Goal: Information Seeking & Learning: Learn about a topic

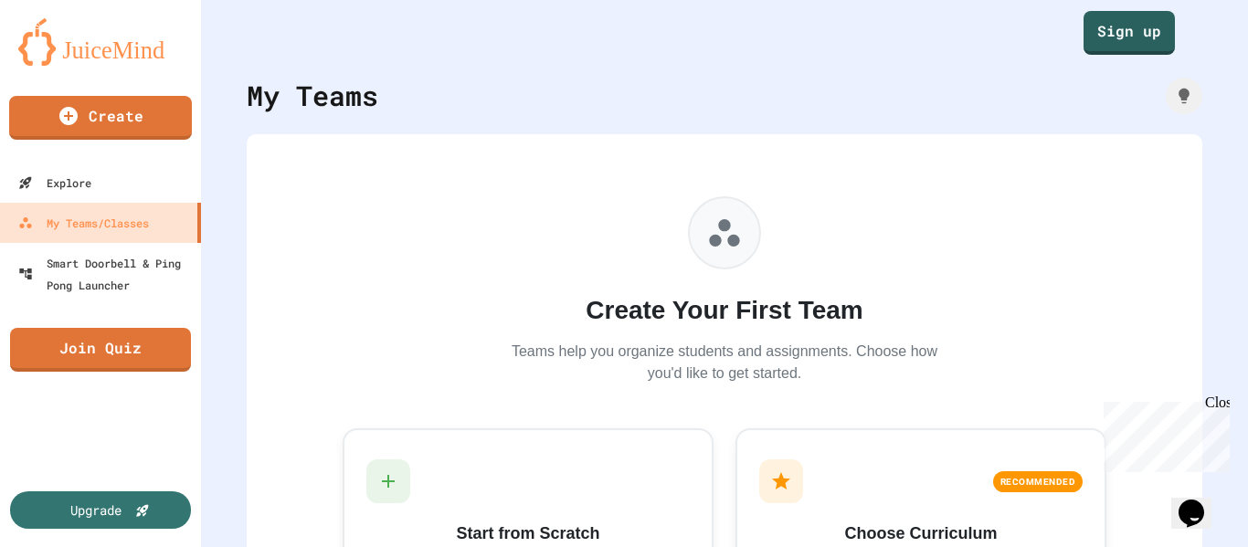
click at [1073, 275] on div "Create Your First Team Teams help you organize students and assignments. Choose…" at bounding box center [724, 439] width 822 height 573
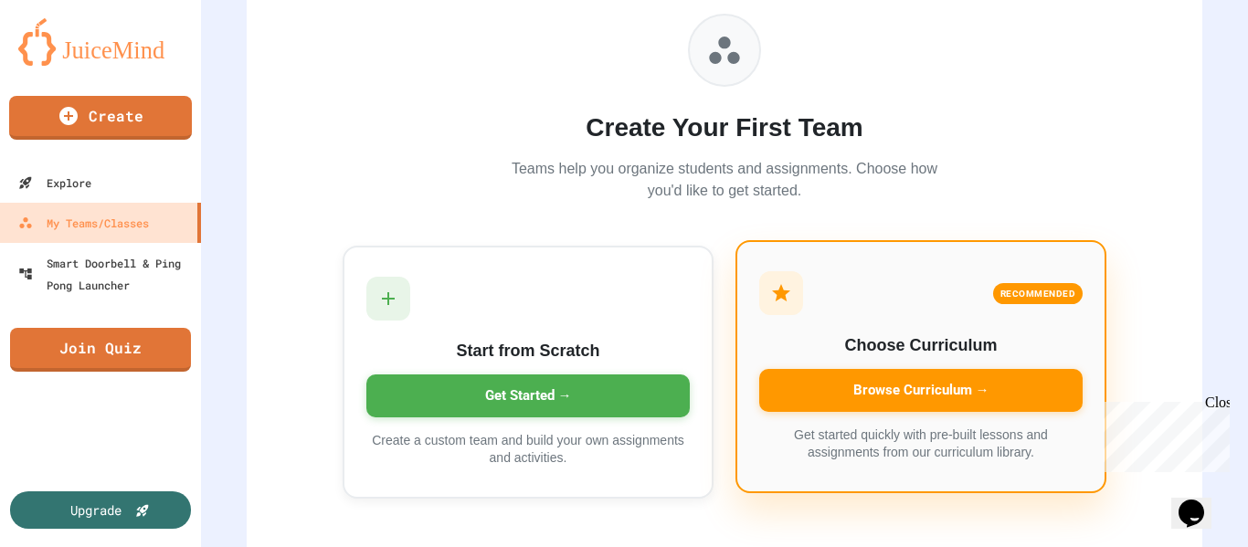
scroll to position [210, 0]
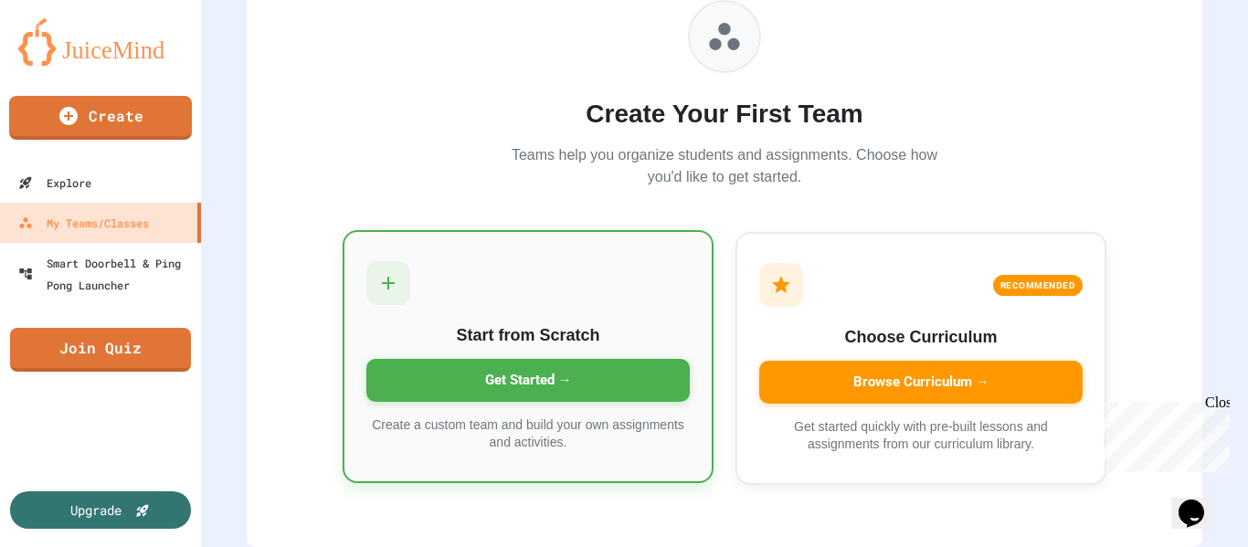
click at [543, 364] on div "Get Started →" at bounding box center [527, 380] width 323 height 43
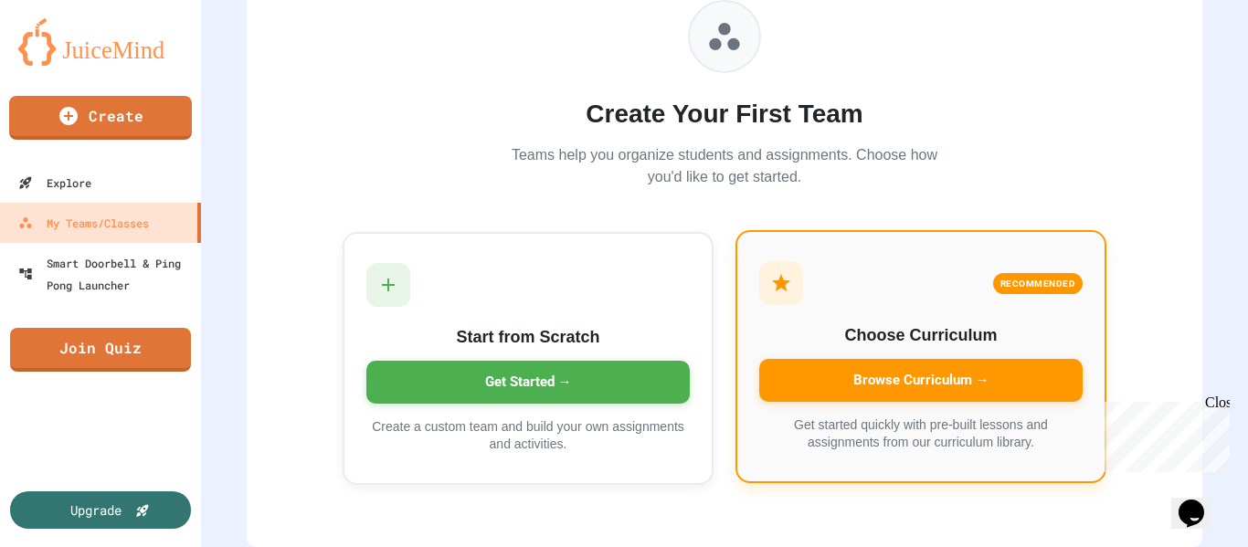
click at [849, 359] on div "Browse Curriculum →" at bounding box center [920, 380] width 323 height 43
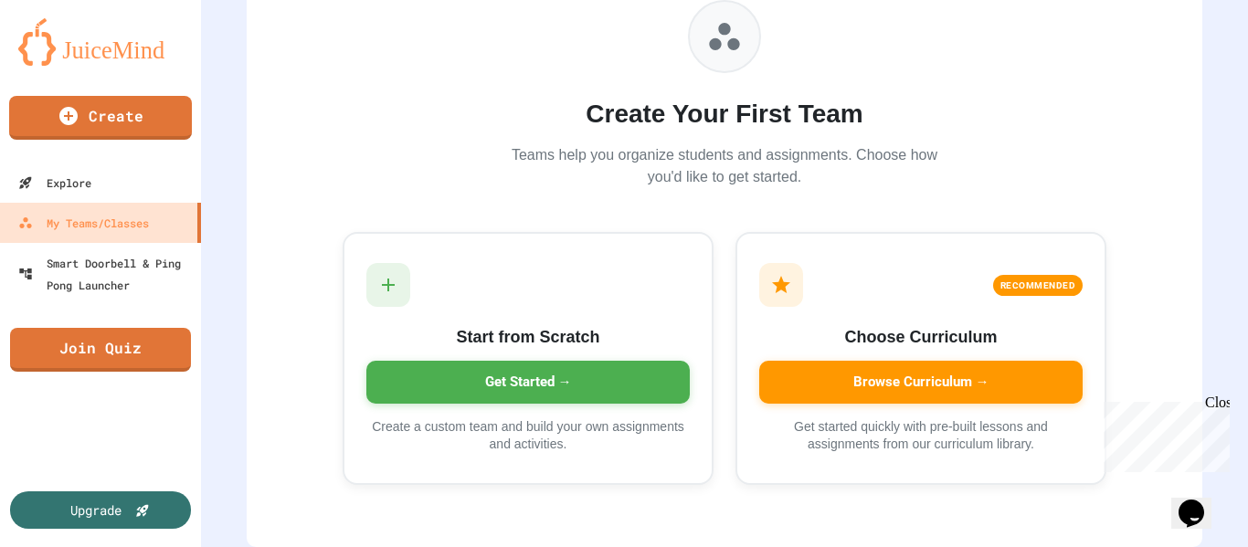
click at [1218, 396] on div "Close" at bounding box center [1216, 406] width 23 height 23
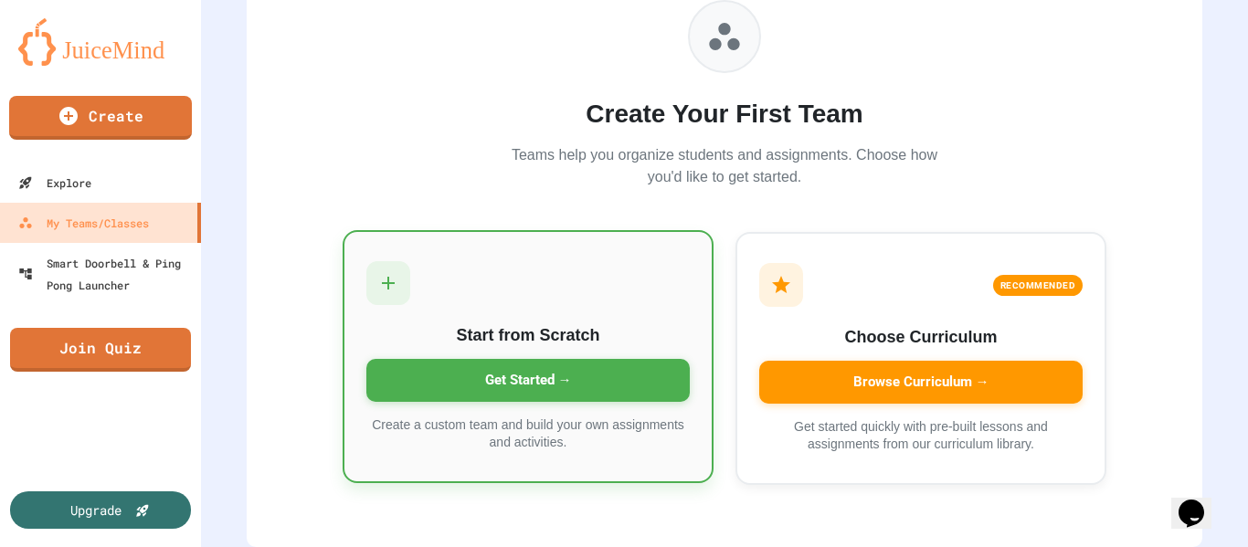
click at [382, 277] on icon at bounding box center [388, 283] width 13 height 13
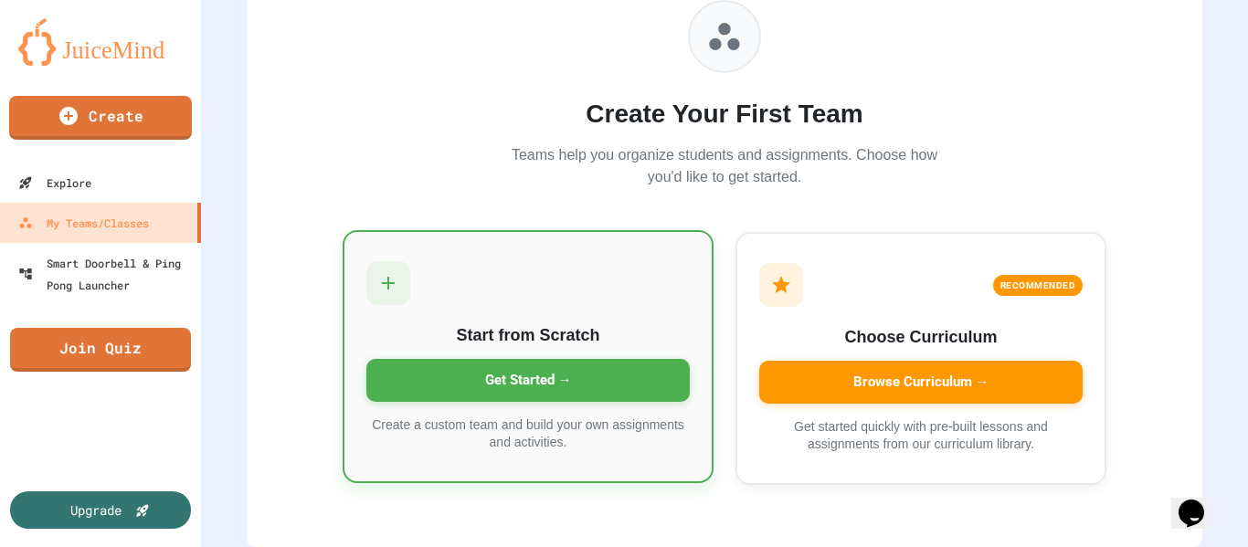
click at [515, 365] on div "Get Started →" at bounding box center [527, 380] width 323 height 43
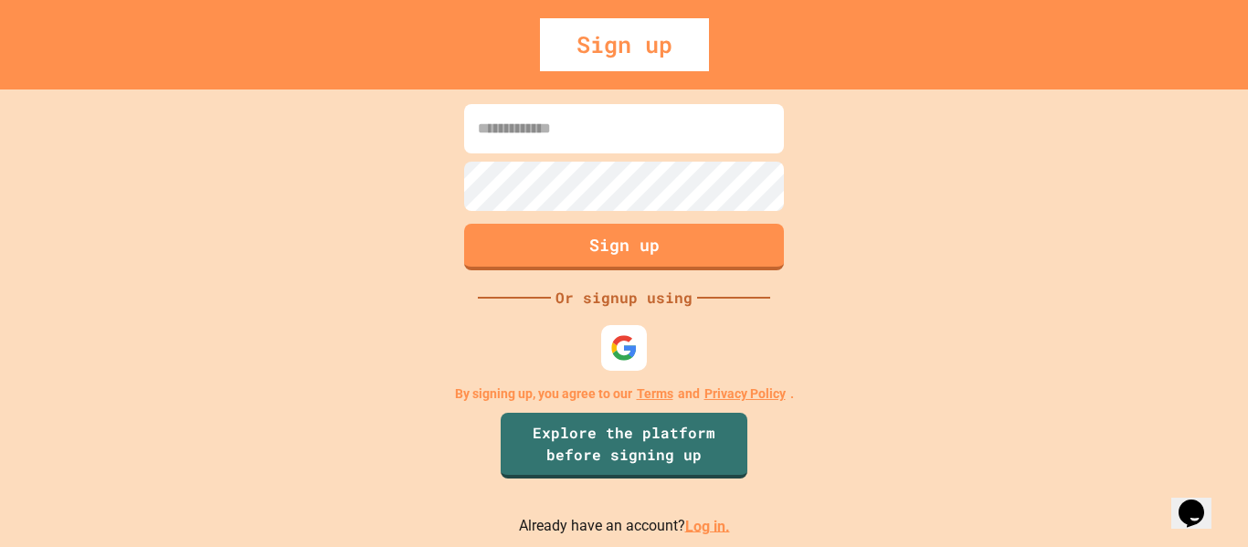
click at [539, 132] on input at bounding box center [624, 128] width 320 height 49
type input "**********"
click at [629, 341] on img at bounding box center [624, 347] width 30 height 30
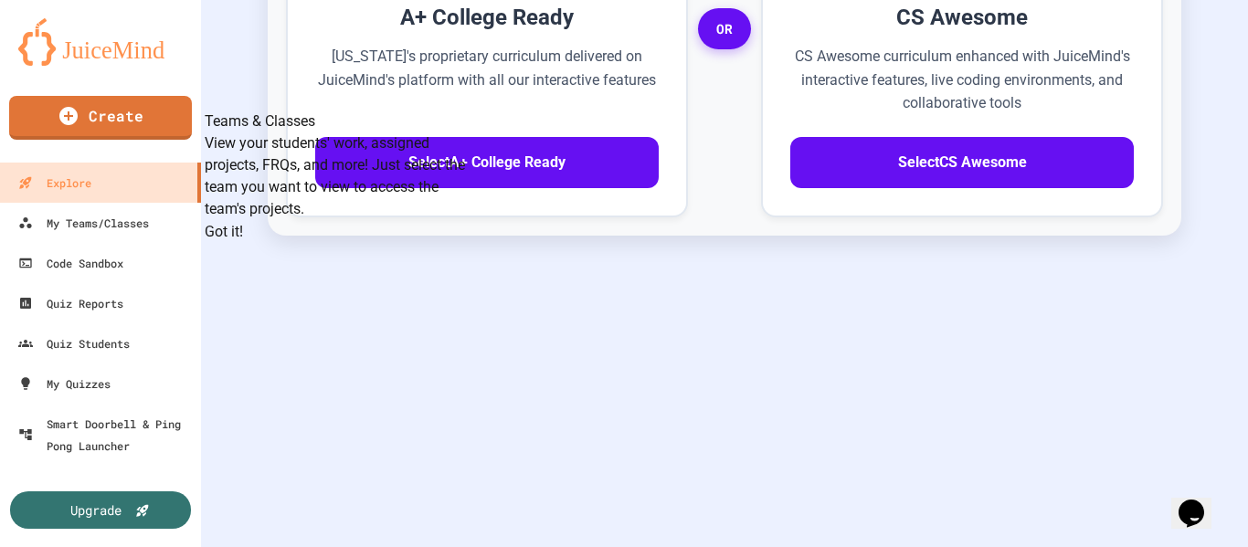
scroll to position [781, 0]
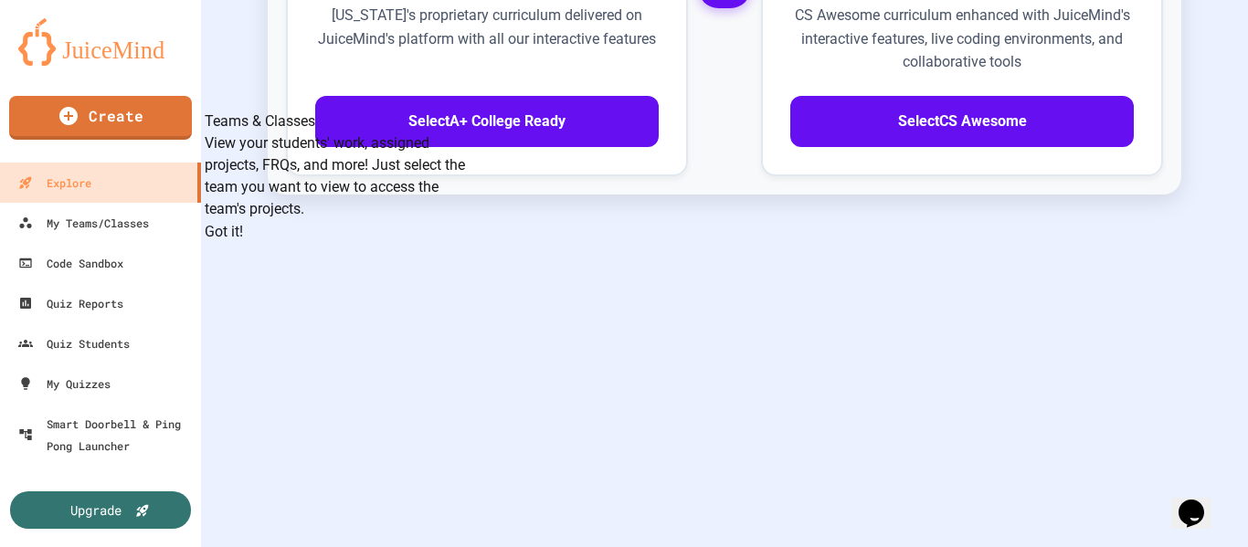
click at [243, 243] on button "Got it!" at bounding box center [224, 232] width 38 height 22
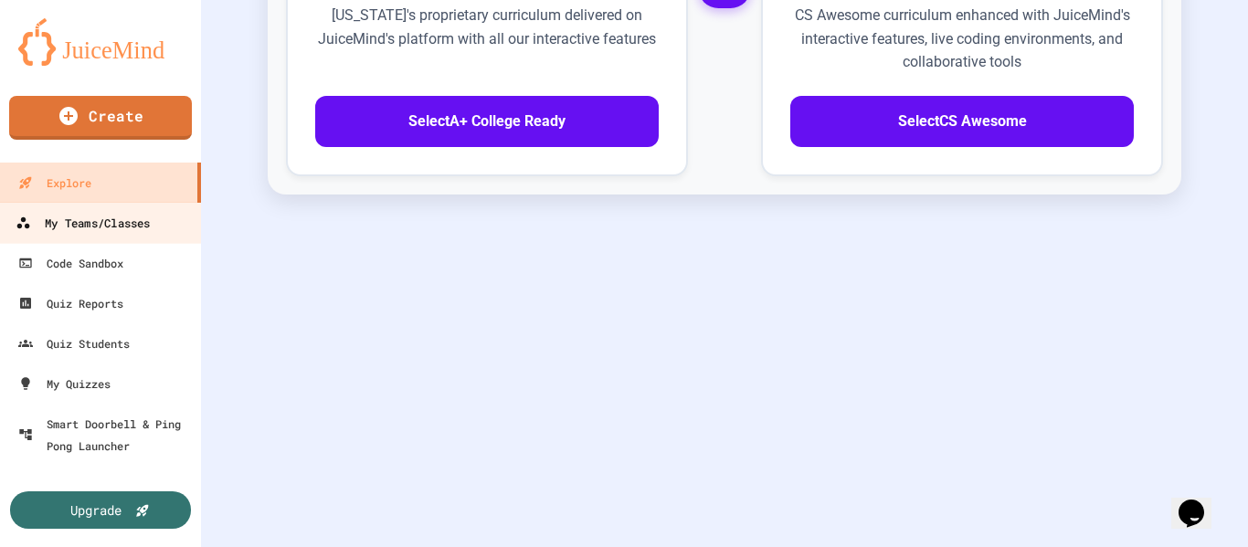
click at [117, 222] on div "My Teams/Classes" at bounding box center [83, 223] width 134 height 23
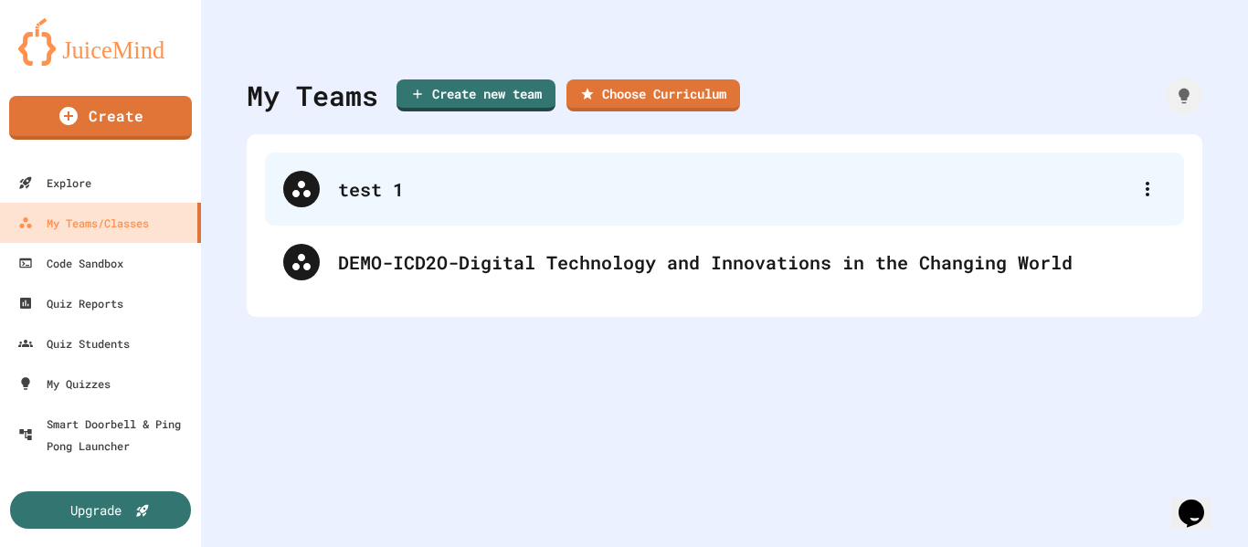
click at [400, 194] on div "test 1" at bounding box center [733, 188] width 791 height 27
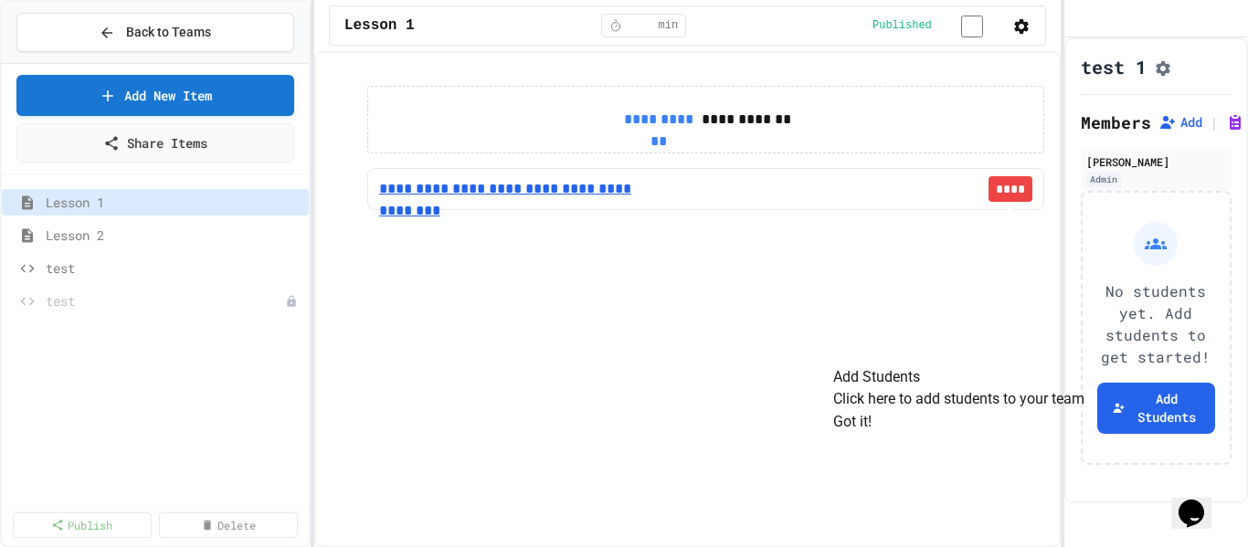
click at [583, 192] on link "**********" at bounding box center [521, 189] width 284 height 22
click at [79, 235] on span "Lesson 2" at bounding box center [164, 235] width 237 height 19
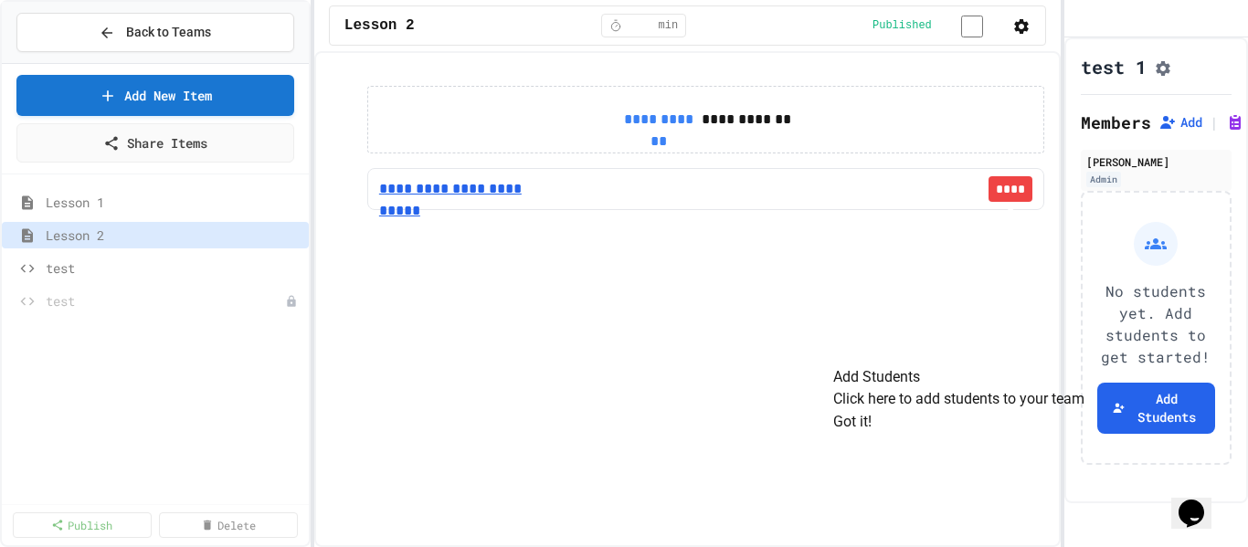
click at [480, 199] on link "**********" at bounding box center [461, 189] width 164 height 22
click at [451, 376] on div "**********" at bounding box center [687, 299] width 746 height 496
click at [201, 101] on link "Add New Item" at bounding box center [155, 93] width 274 height 43
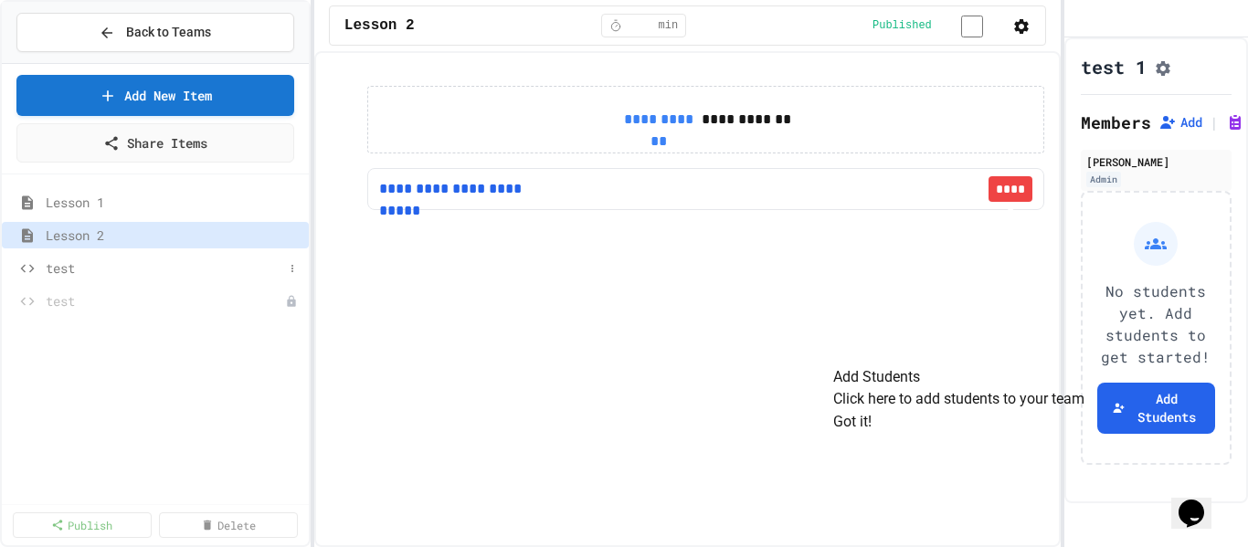
click at [58, 275] on span "test" at bounding box center [164, 267] width 237 height 19
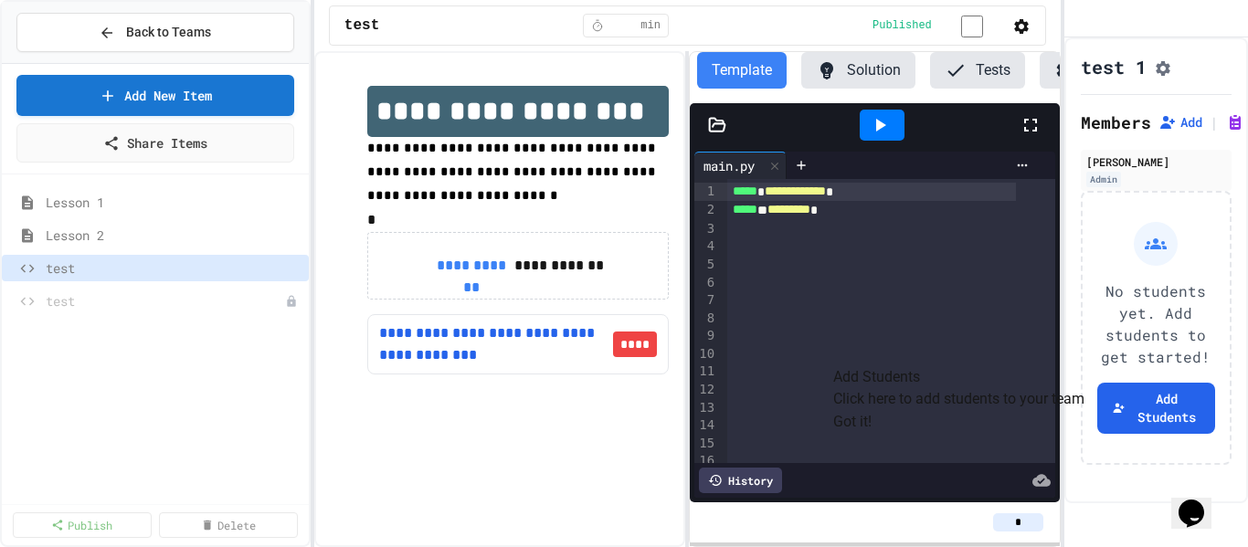
click at [858, 77] on button "Solution" at bounding box center [858, 70] width 114 height 37
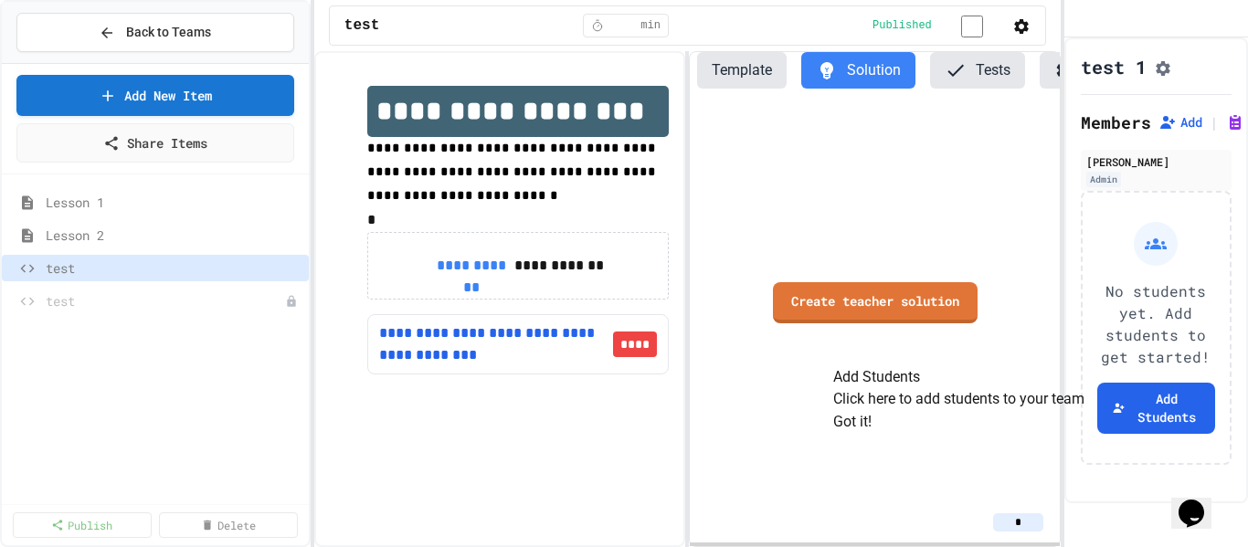
click at [755, 73] on button "Template" at bounding box center [742, 70] width 90 height 37
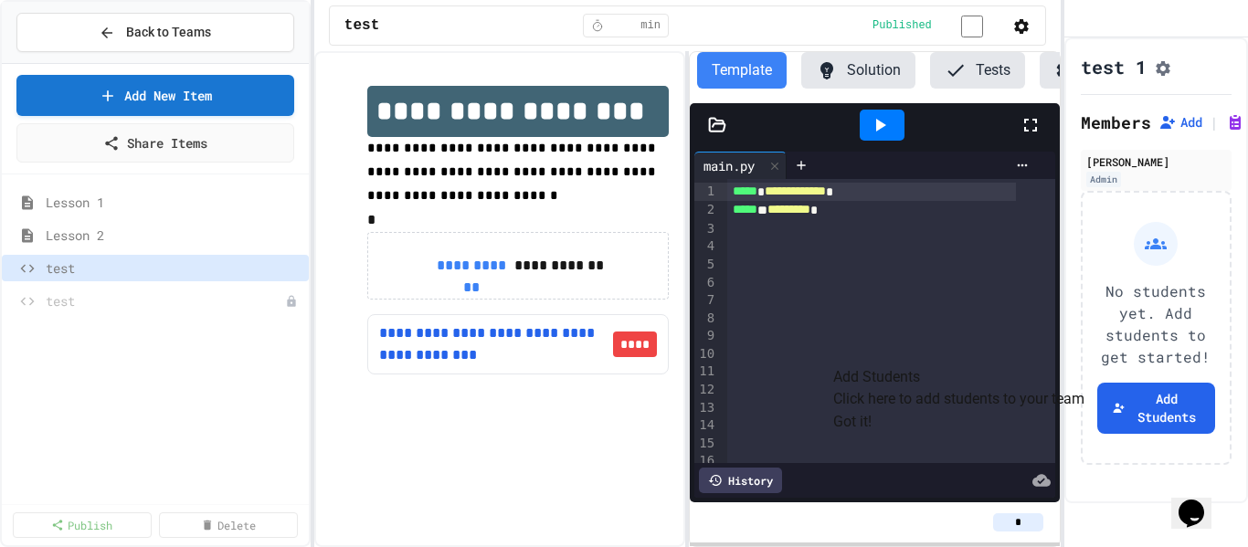
click at [995, 75] on button "Tests" at bounding box center [977, 70] width 95 height 37
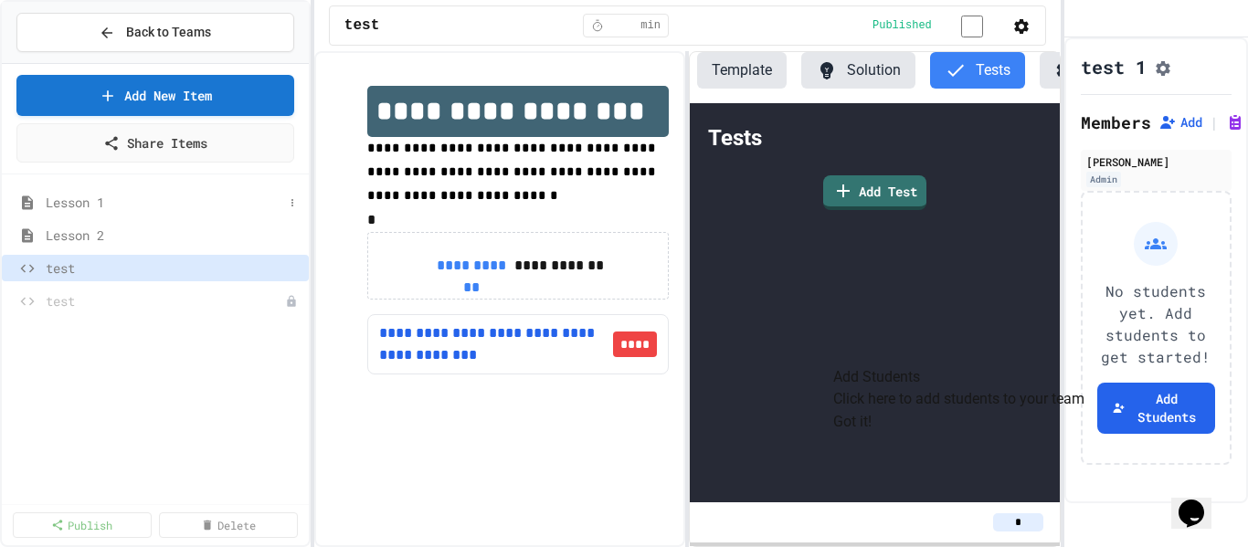
click at [76, 205] on span "Lesson 1" at bounding box center [164, 202] width 237 height 19
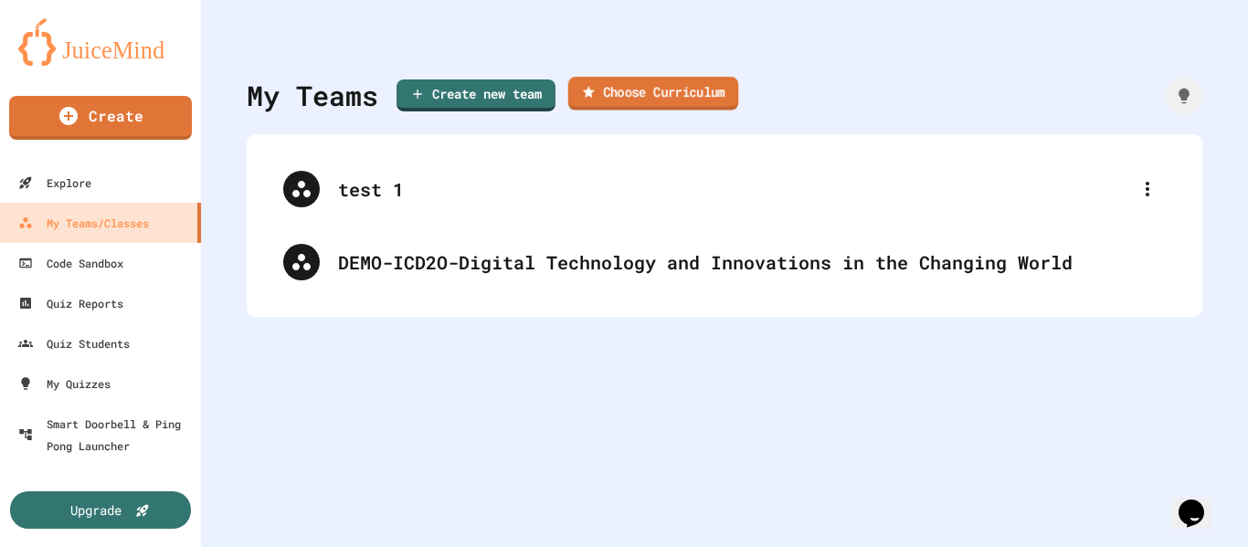
click at [634, 98] on link "Choose Curriculum" at bounding box center [653, 94] width 171 height 34
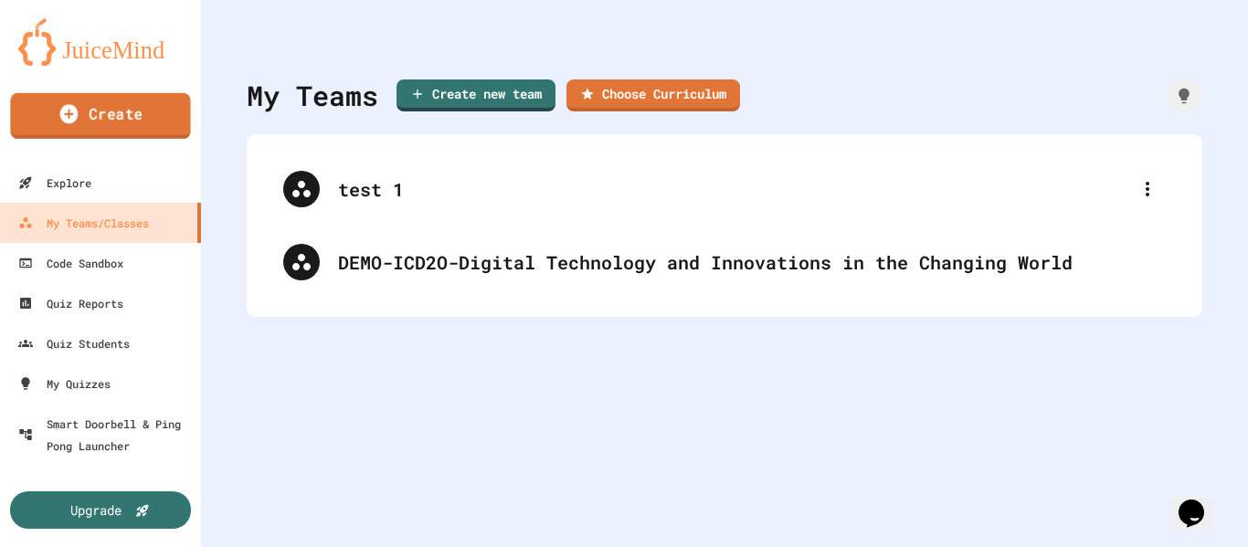
click at [123, 126] on link "Create" at bounding box center [100, 116] width 180 height 46
click at [1197, 49] on icon "My Account" at bounding box center [1205, 57] width 17 height 17
click at [66, 186] on div at bounding box center [624, 273] width 1248 height 547
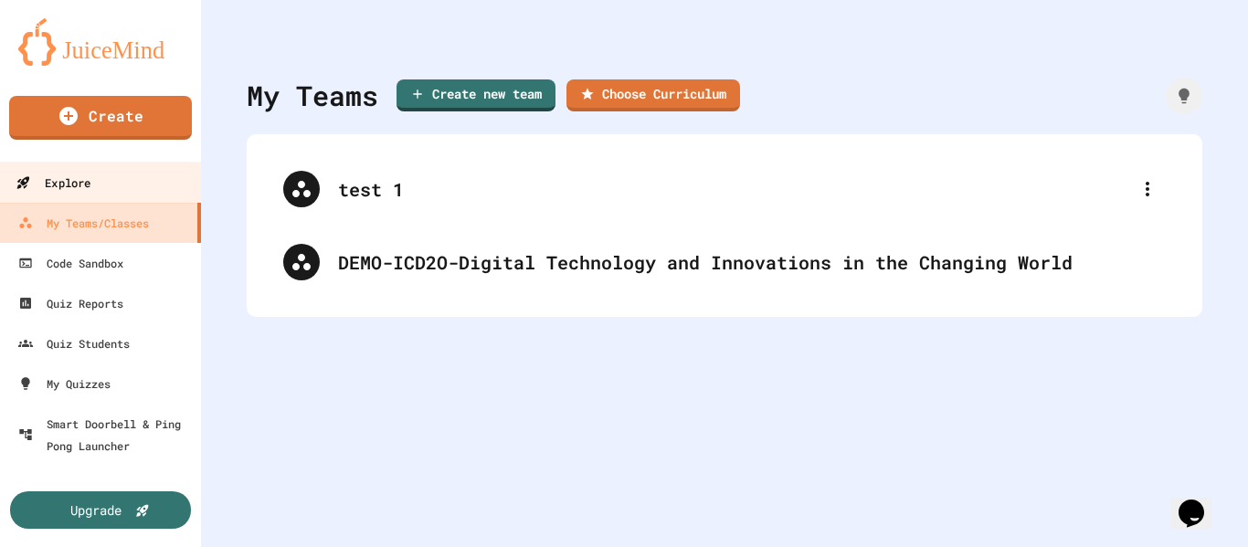
click at [48, 185] on div "Explore" at bounding box center [53, 183] width 75 height 23
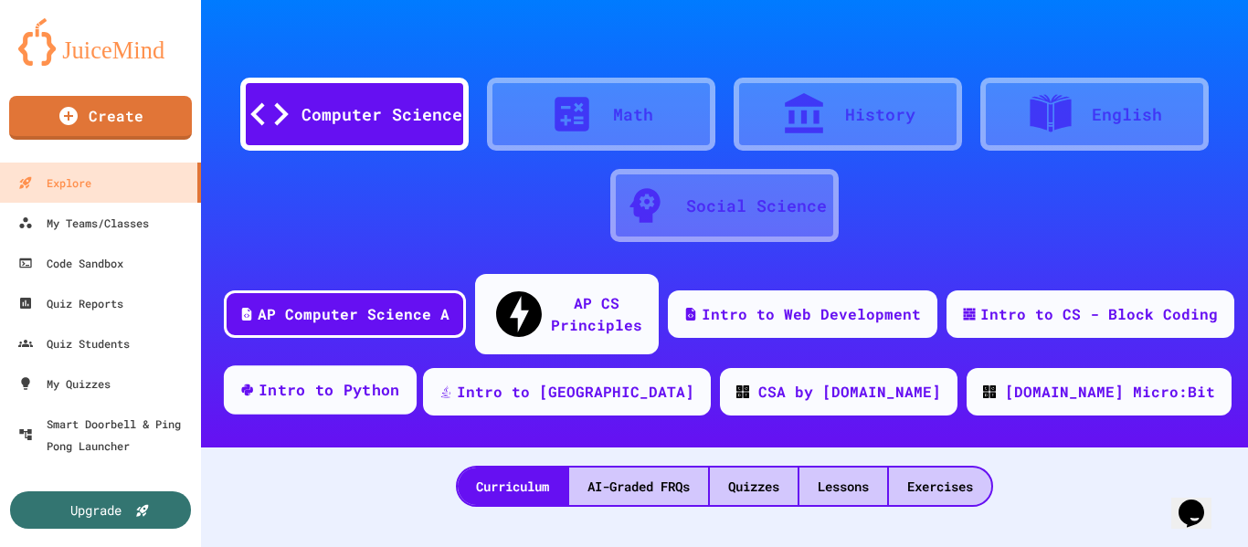
click at [398, 371] on div "Intro to Python" at bounding box center [320, 389] width 193 height 49
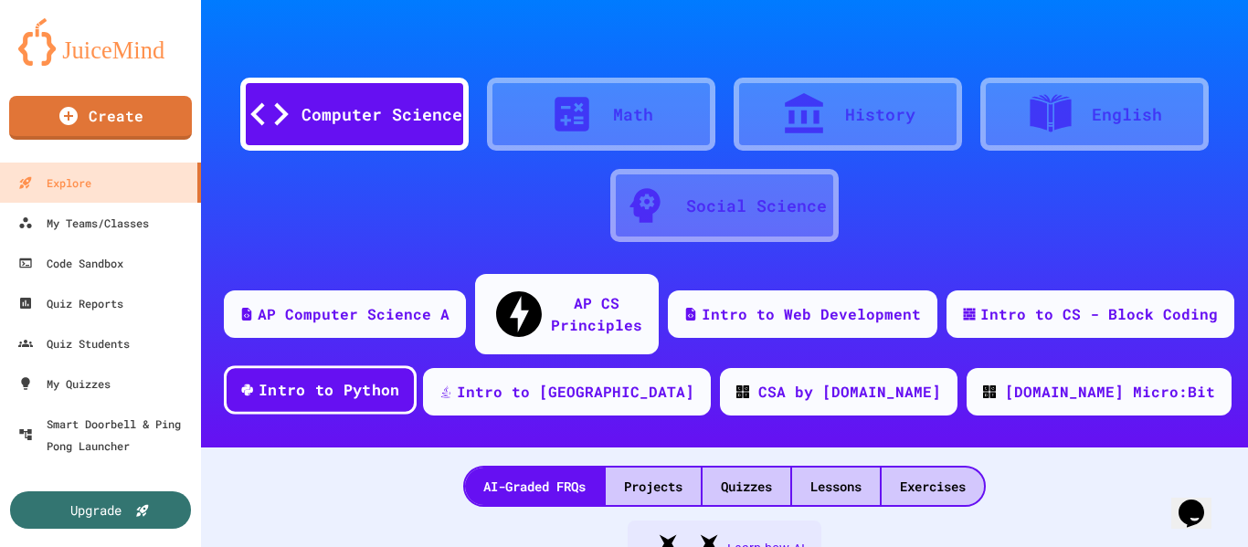
click at [400, 379] on div "Intro to Python" at bounding box center [329, 390] width 142 height 23
click at [822, 468] on div "Lessons" at bounding box center [836, 486] width 88 height 37
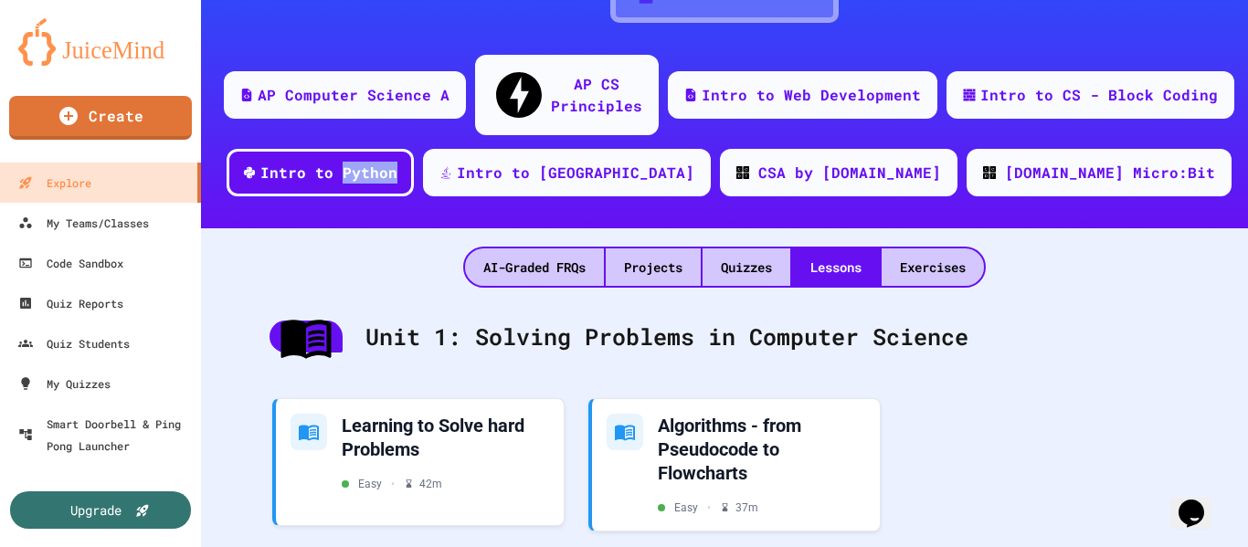
scroll to position [328, 0]
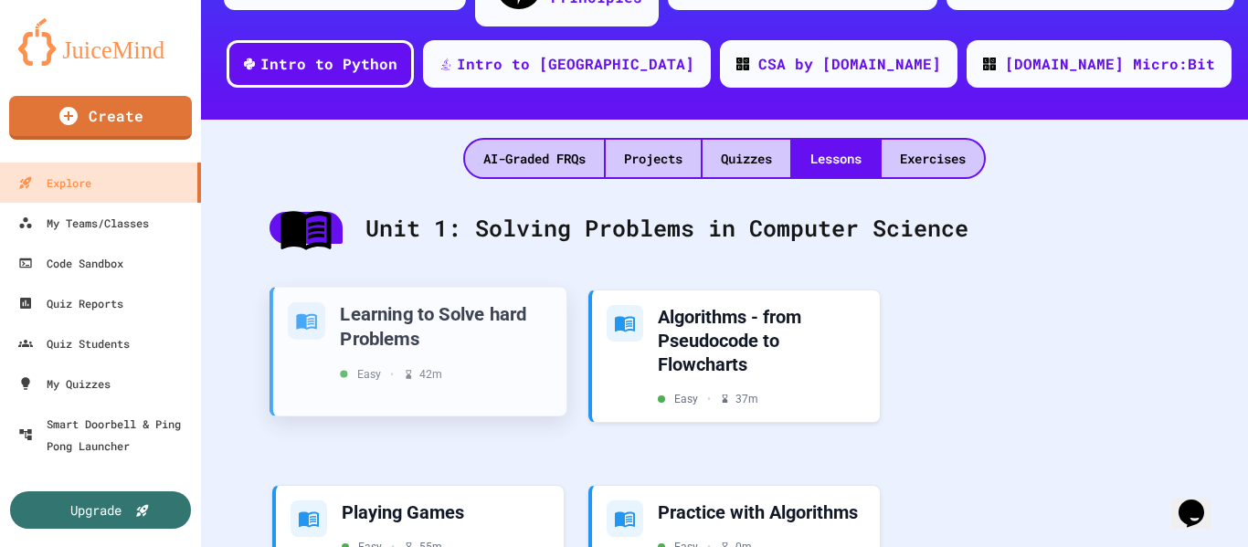
click at [467, 301] on div "Learning to Solve hard Problems" at bounding box center [446, 325] width 212 height 48
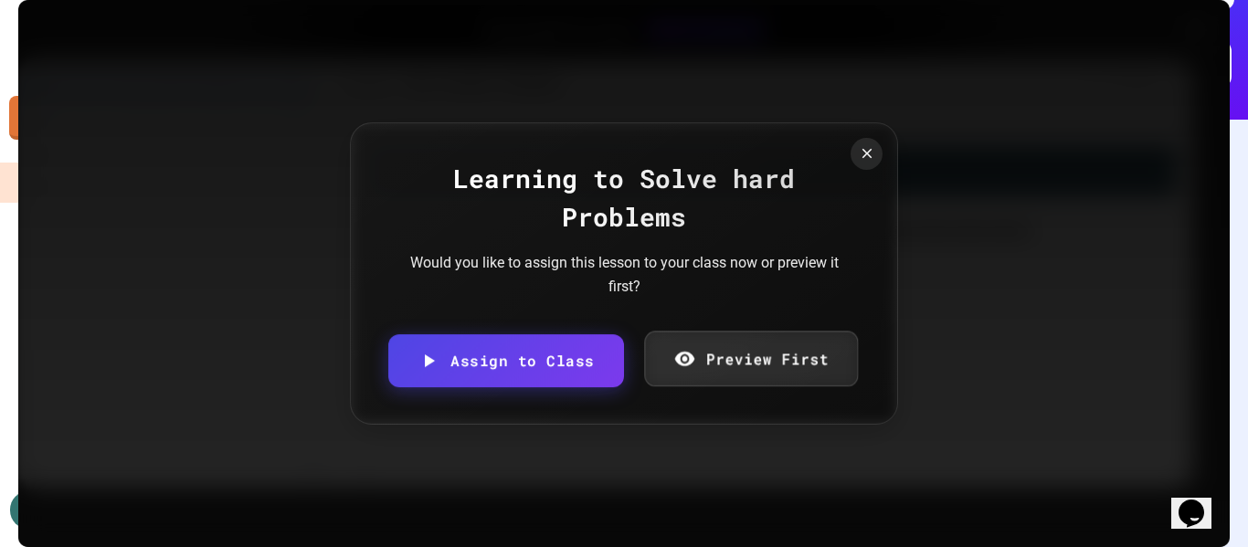
click at [736, 364] on link "Preview First" at bounding box center [751, 360] width 214 height 56
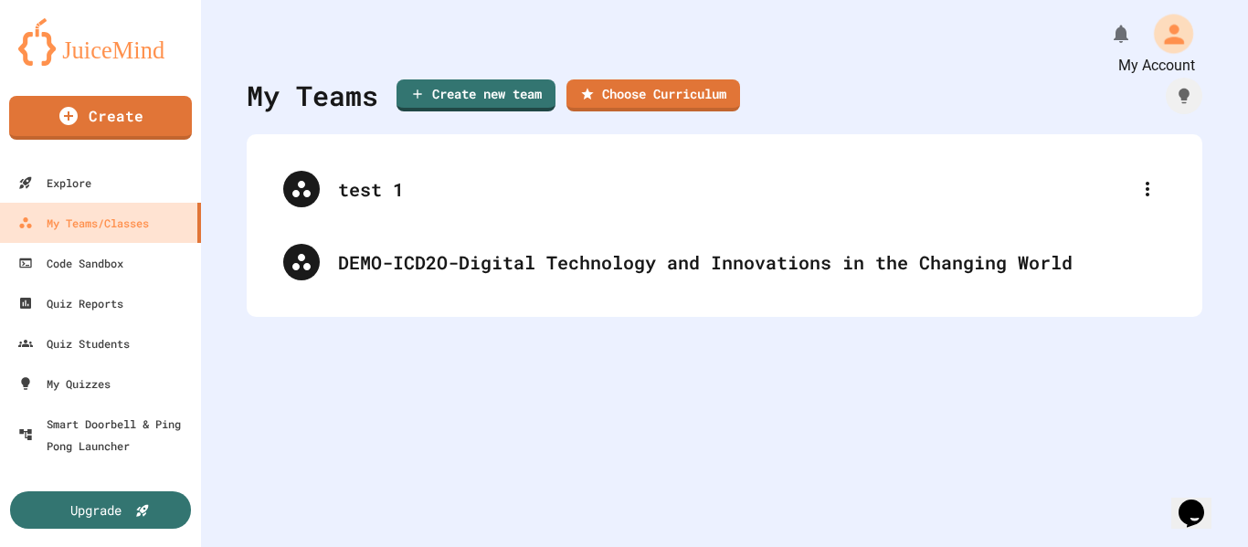
click at [1164, 37] on icon "My Account" at bounding box center [1174, 34] width 20 height 20
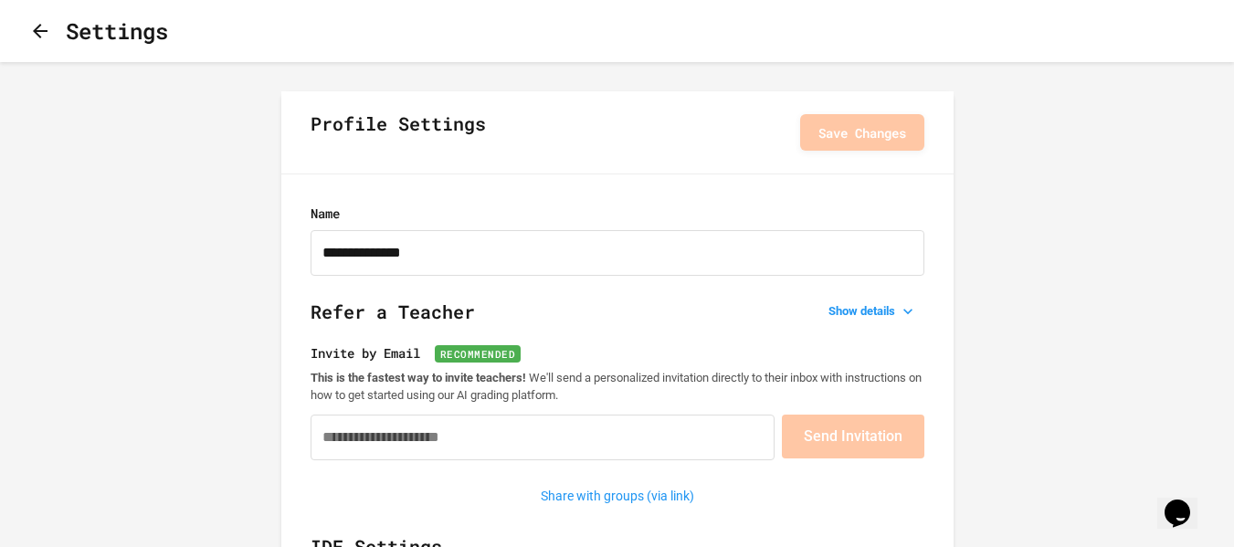
type input "**********"
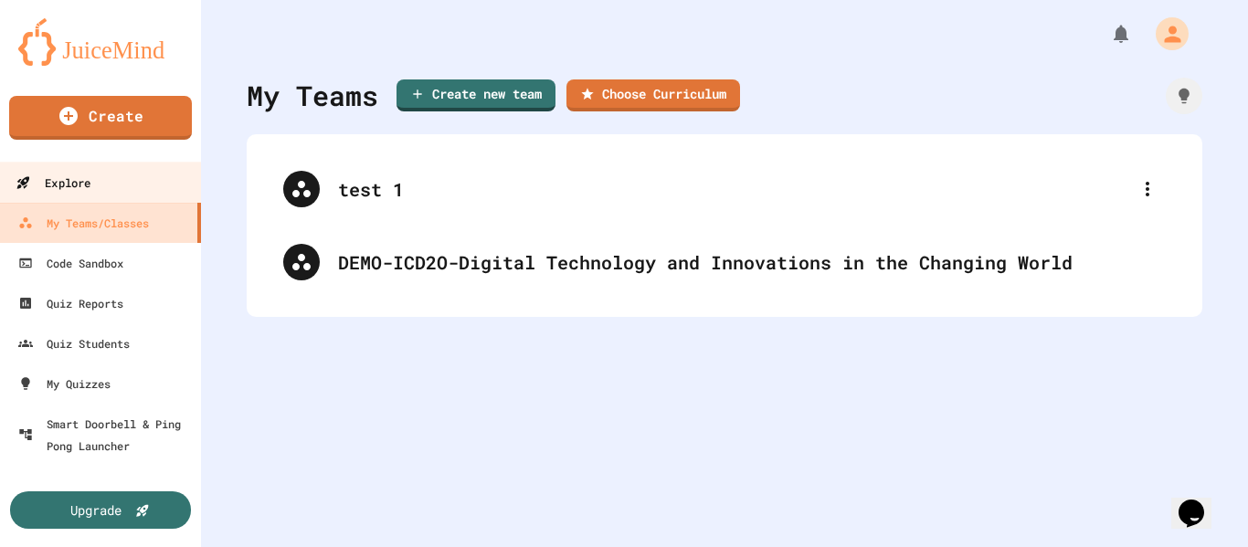
click at [98, 187] on link "Explore" at bounding box center [100, 182] width 207 height 41
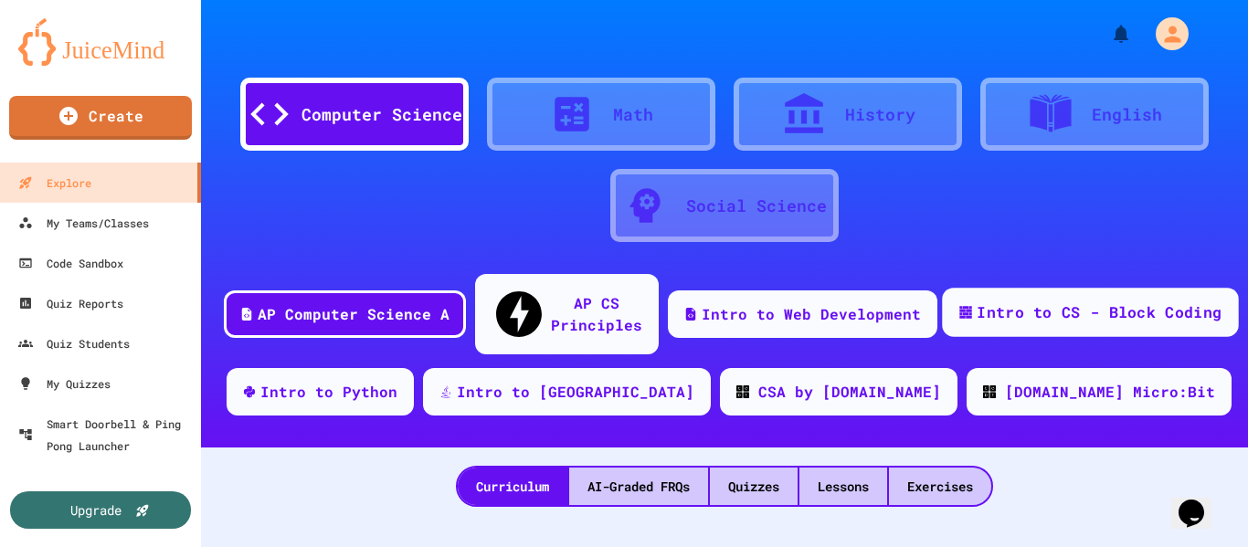
click at [1028, 301] on div "Intro to CS - Block Coding" at bounding box center [1098, 312] width 245 height 23
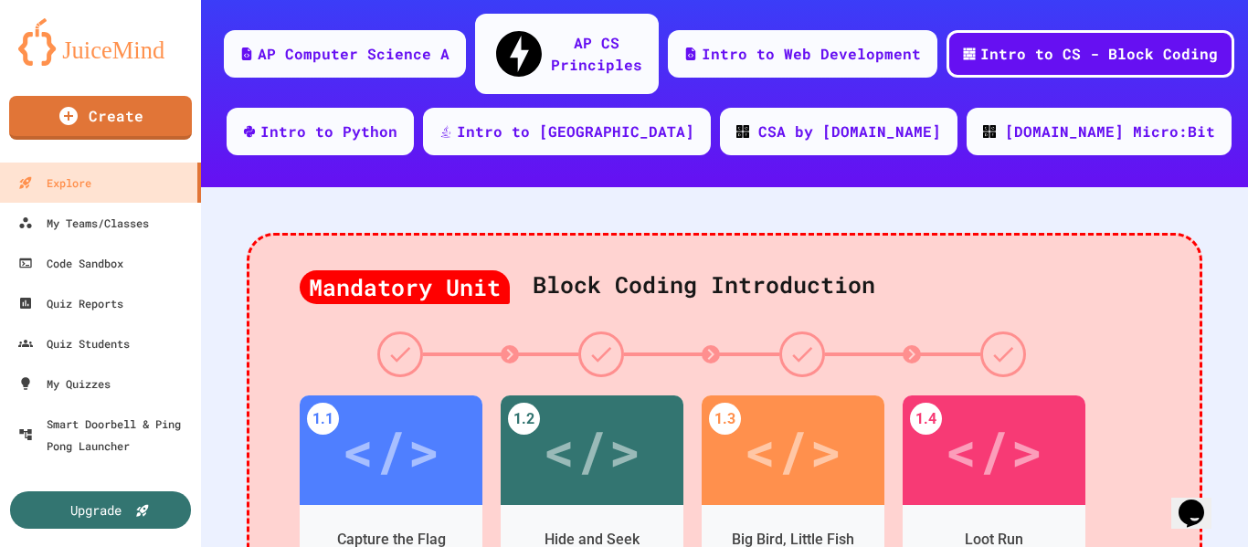
scroll to position [285, 0]
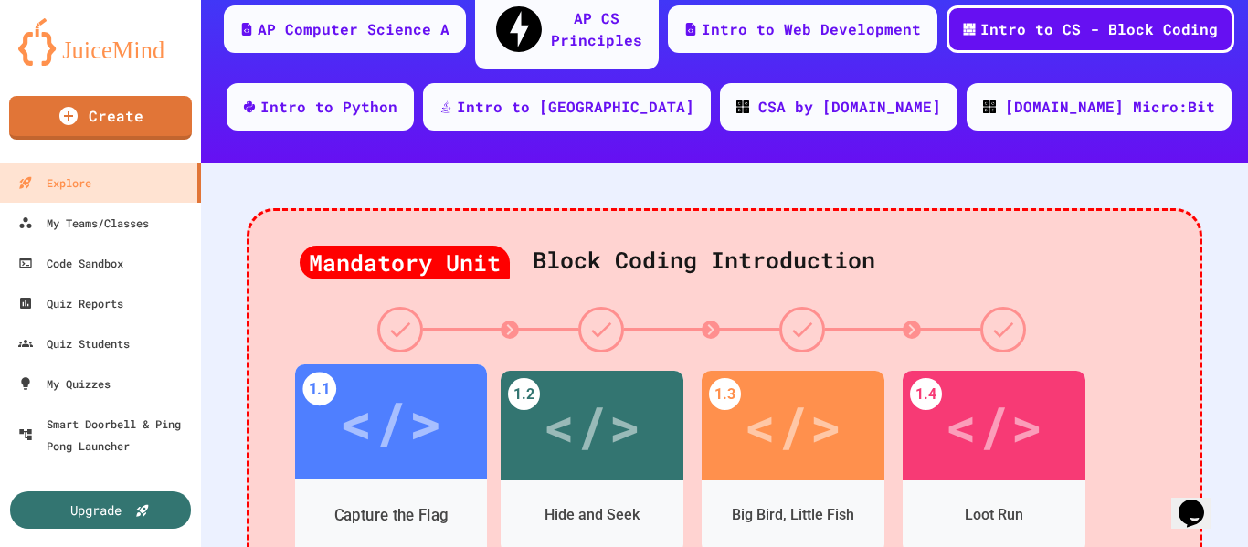
click at [400, 504] on div "Capture the Flag" at bounding box center [391, 515] width 114 height 23
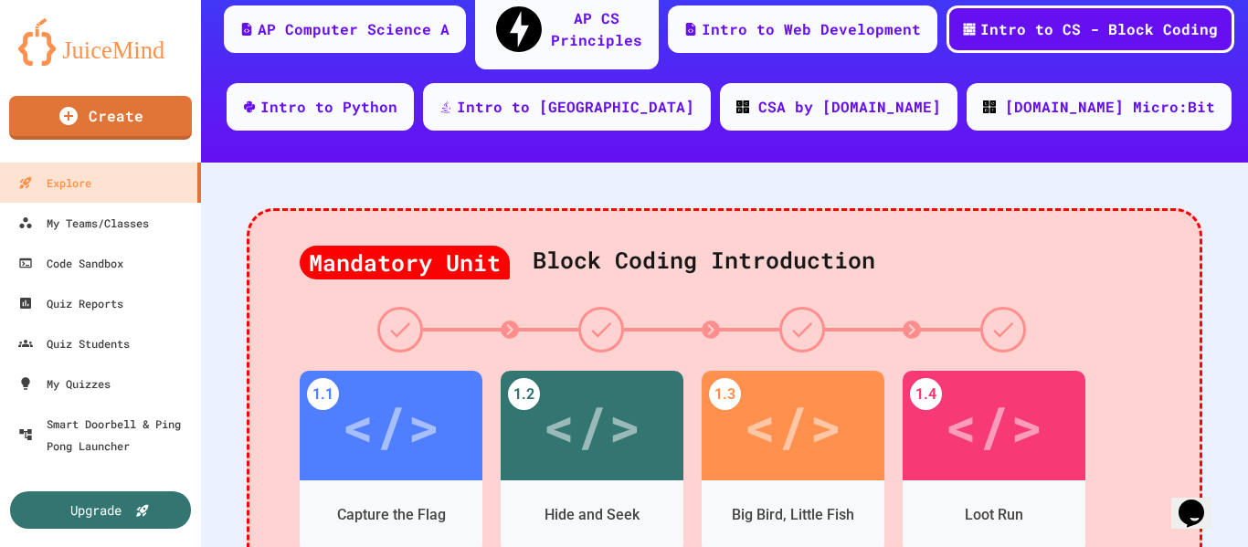
drag, startPoint x: 1190, startPoint y: 145, endPoint x: 1203, endPoint y: 313, distance: 168.6
click at [400, 94] on div "Intro to Python" at bounding box center [329, 105] width 142 height 23
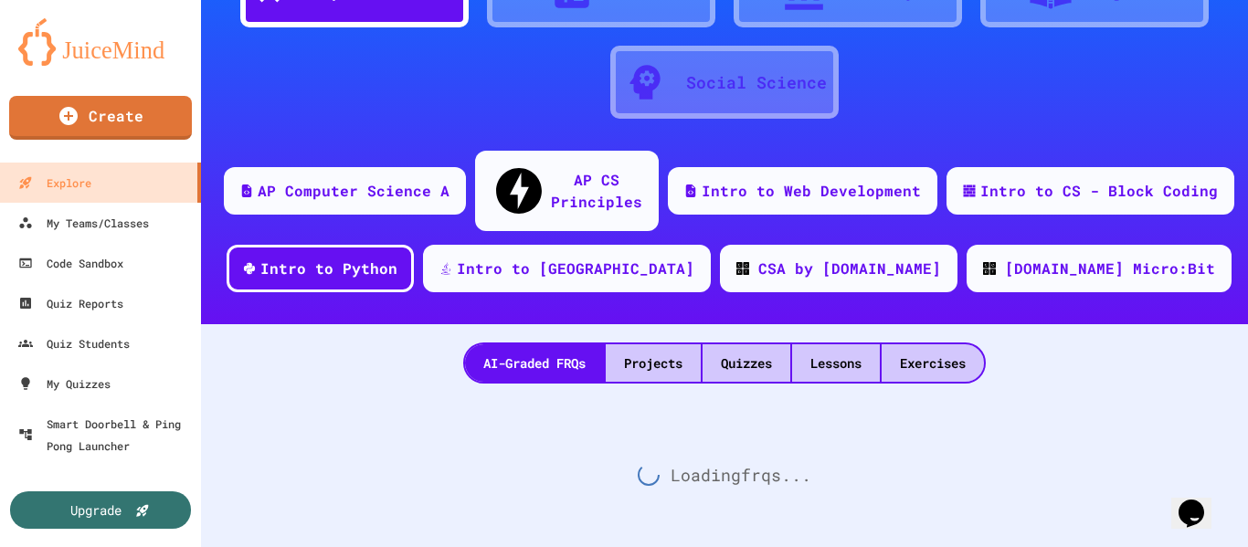
scroll to position [285, 0]
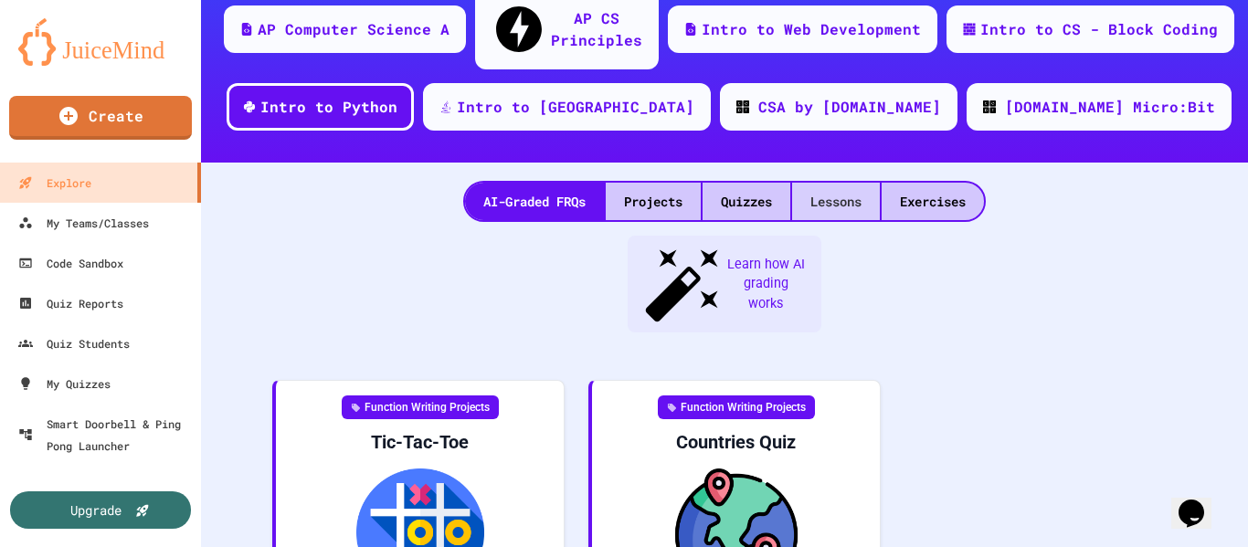
click at [838, 183] on div "Lessons" at bounding box center [836, 201] width 88 height 37
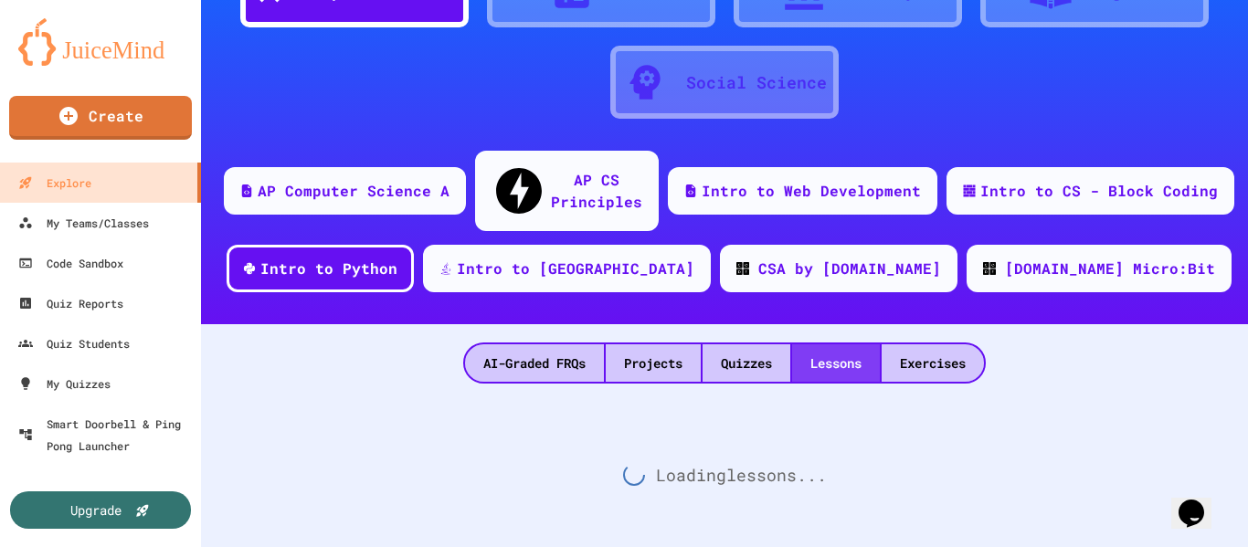
scroll to position [285, 0]
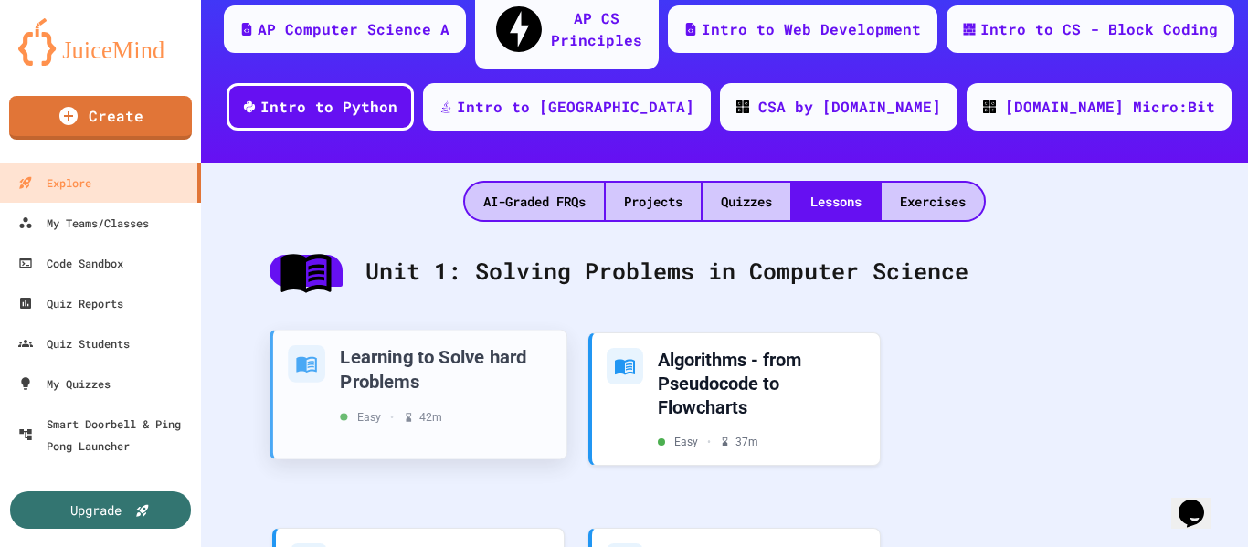
click at [422, 344] on div "Learning to Solve hard Problems" at bounding box center [446, 368] width 212 height 48
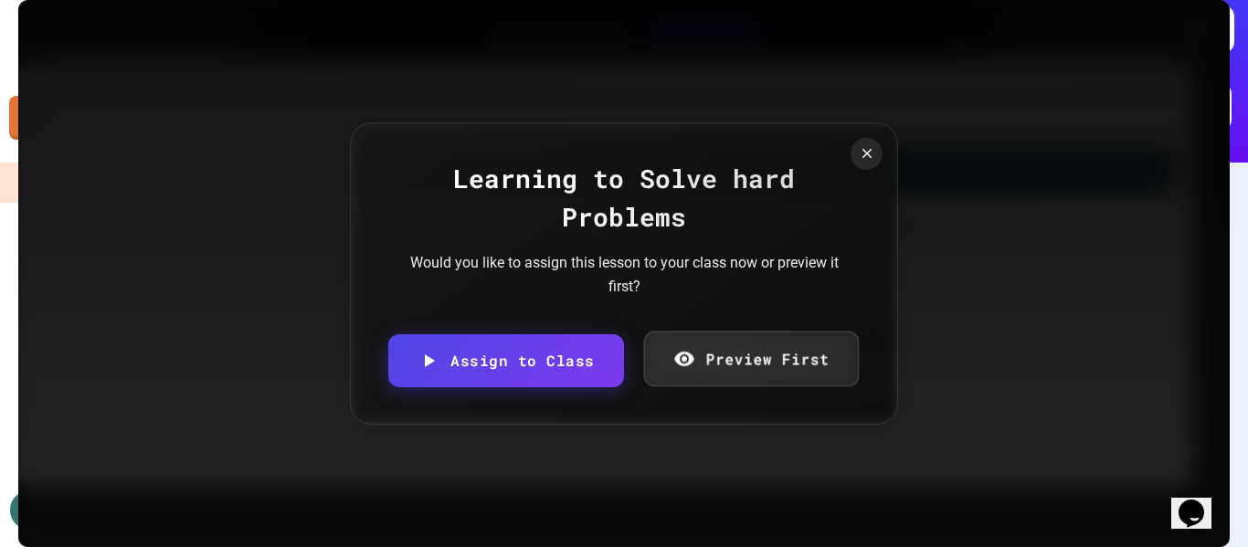
click at [683, 361] on icon at bounding box center [684, 359] width 20 height 15
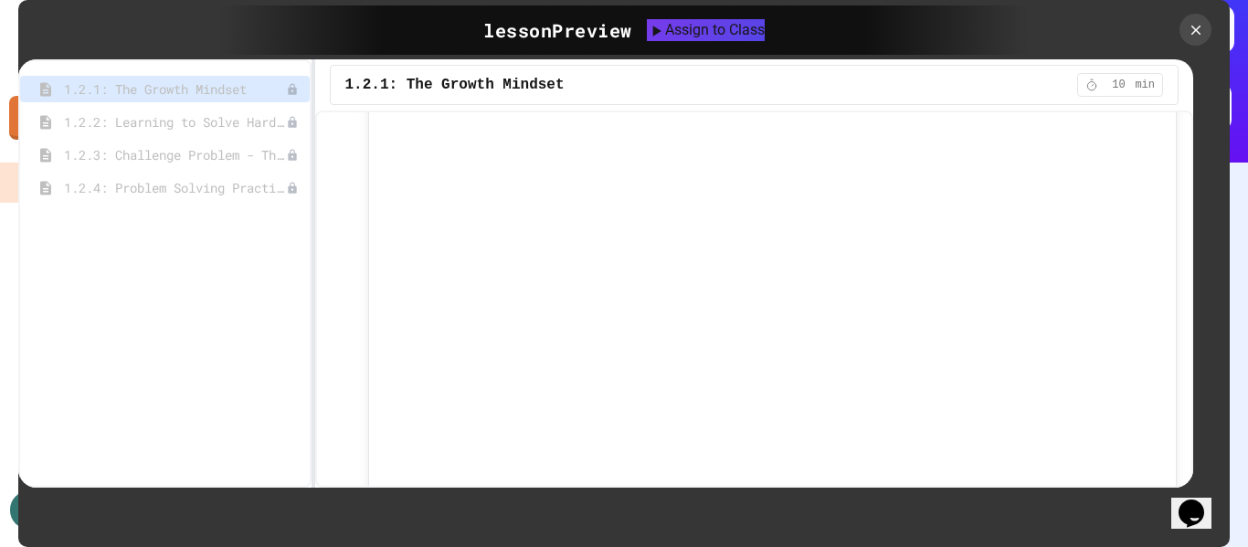
scroll to position [505, 0]
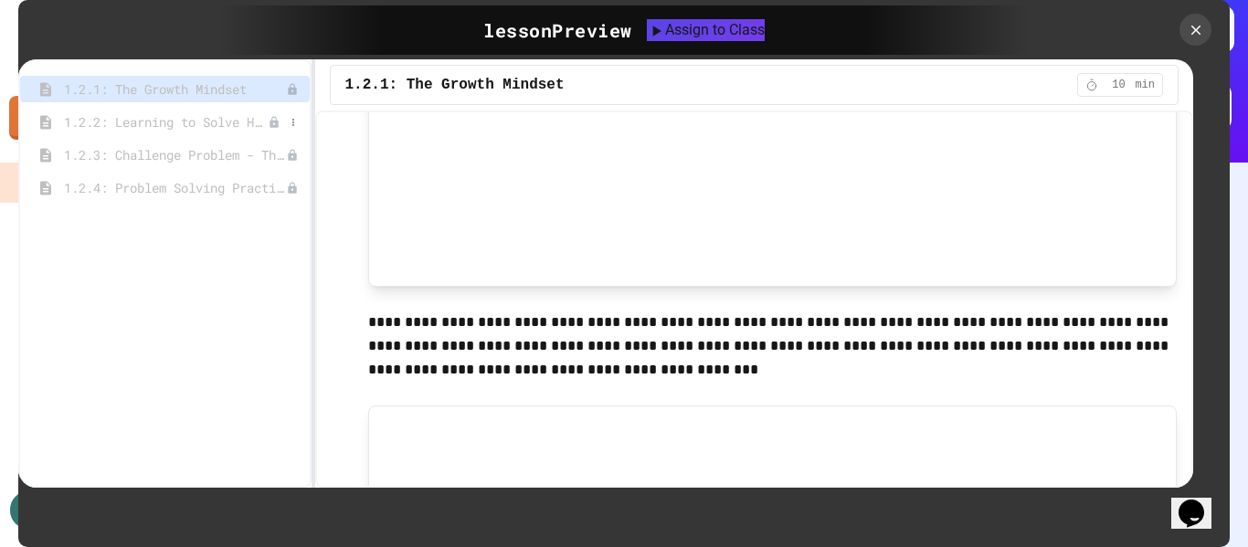
click at [193, 126] on span "1.2.2: Learning to Solve Hard Problems" at bounding box center [166, 121] width 204 height 19
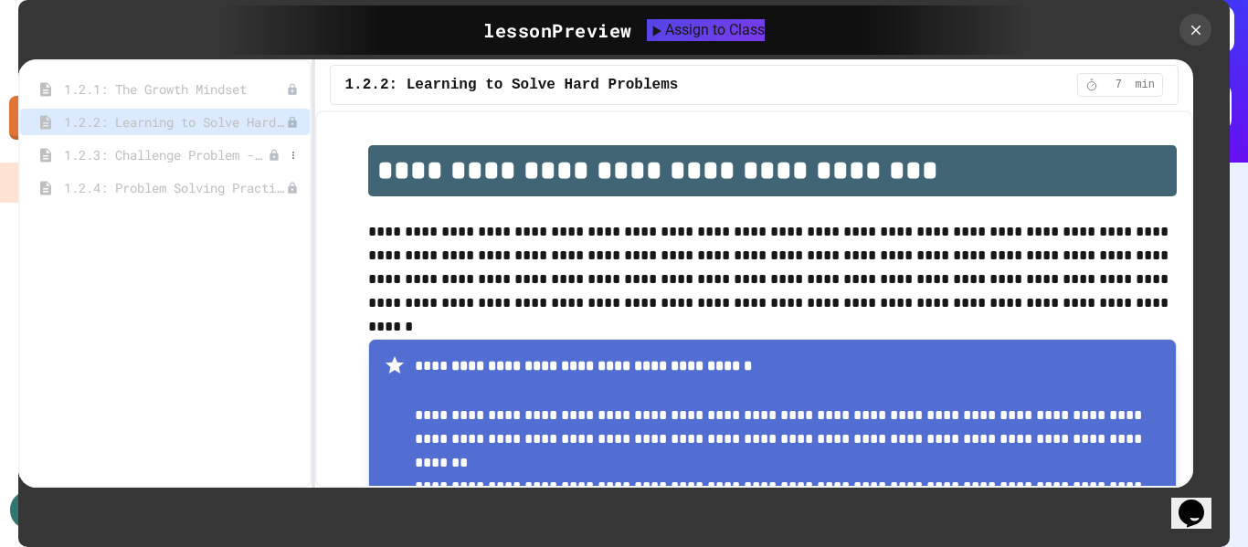
click at [190, 152] on span "1.2.3: Challenge Problem - The Bridge" at bounding box center [166, 154] width 204 height 19
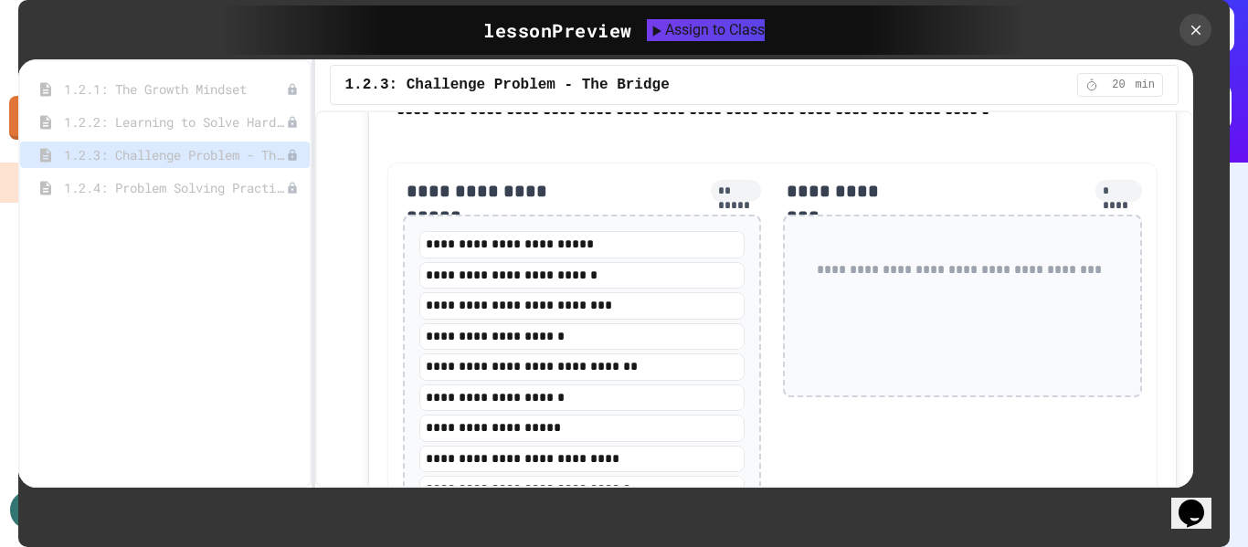
scroll to position [1972, 0]
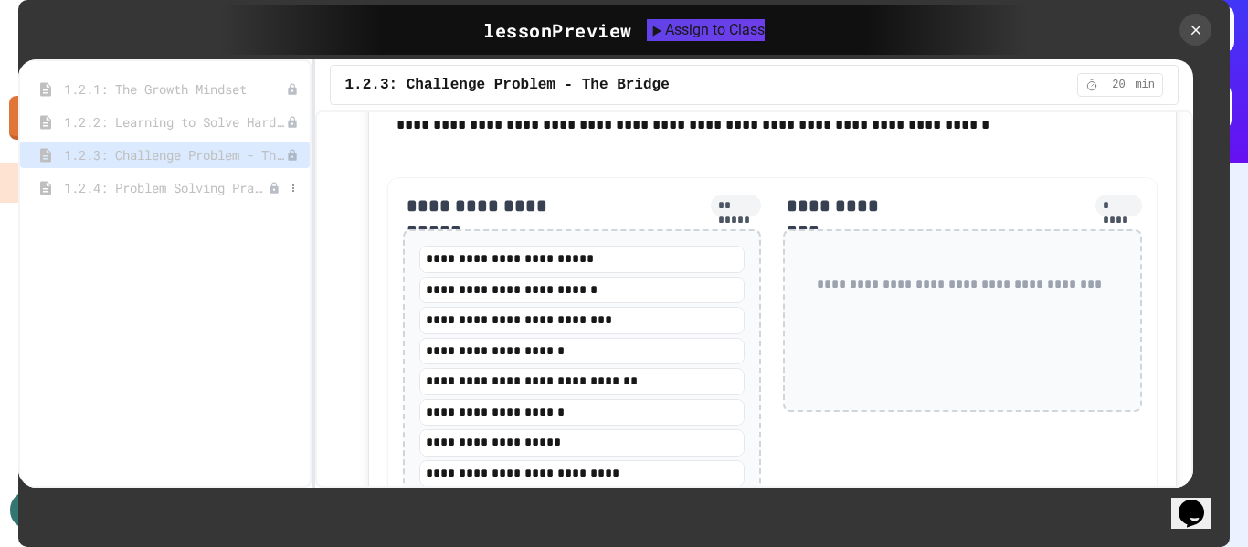
click at [212, 195] on span "1.2.4: Problem Solving Practice" at bounding box center [166, 187] width 204 height 19
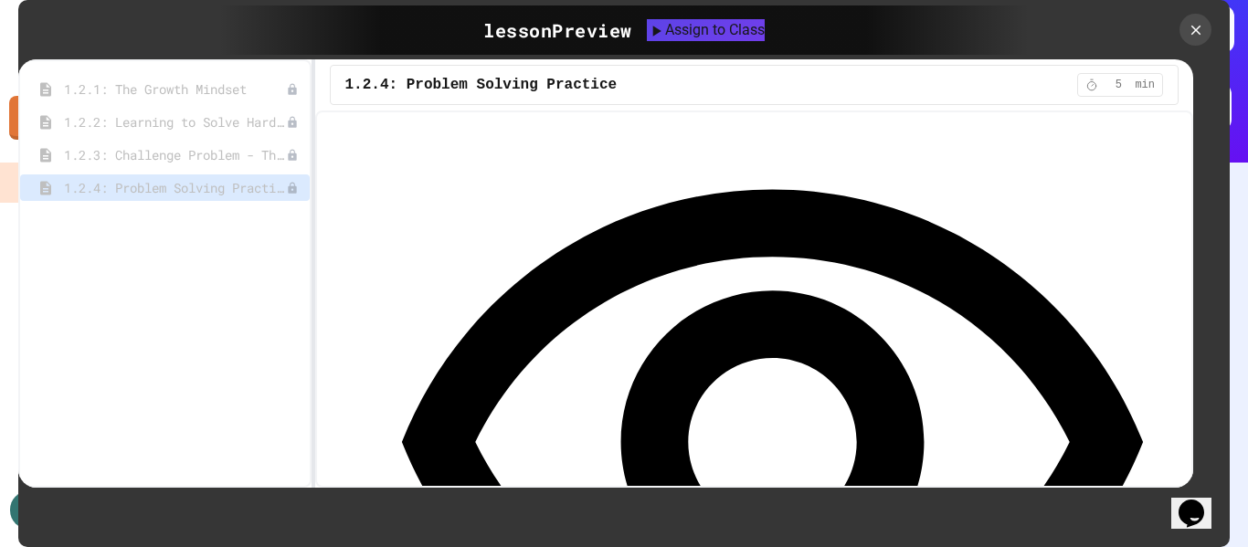
scroll to position [0, 0]
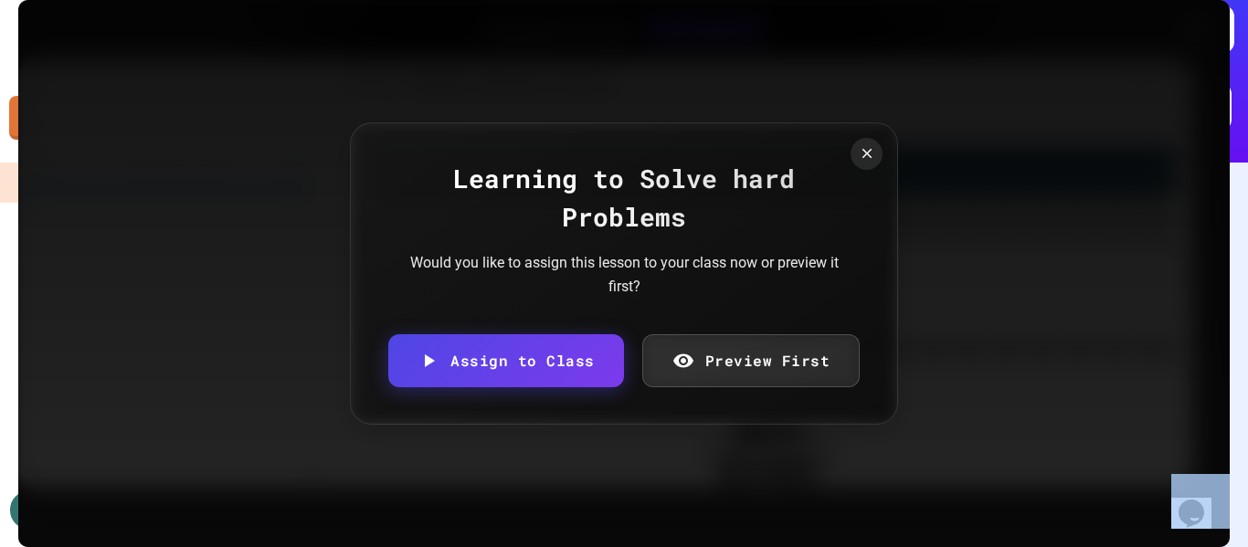
drag, startPoint x: 1244, startPoint y: 84, endPoint x: 1240, endPoint y: -12, distance: 96.0
click at [1240, 0] on html "We are updating our servers at 7PM EST [DATE]. [PERSON_NAME] should continue to…" at bounding box center [624, 273] width 1248 height 547
click at [872, 158] on icon at bounding box center [867, 154] width 20 height 20
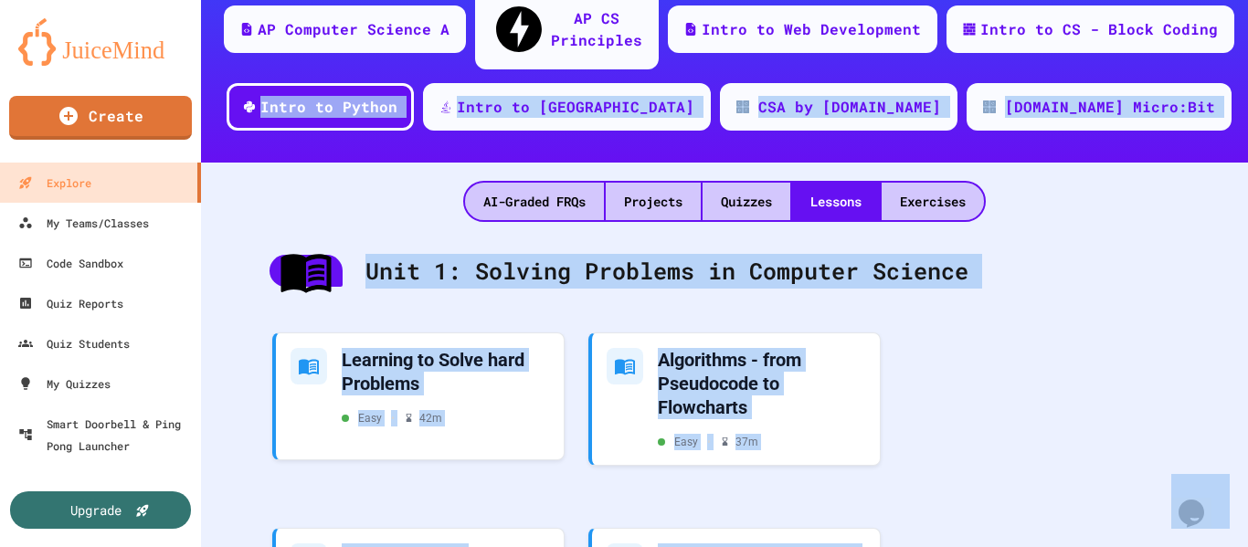
click at [1004, 327] on div "Learning to Solve hard Problems Easy • 42 m Algorithms - from Pseudocode to Flo…" at bounding box center [724, 499] width 946 height 367
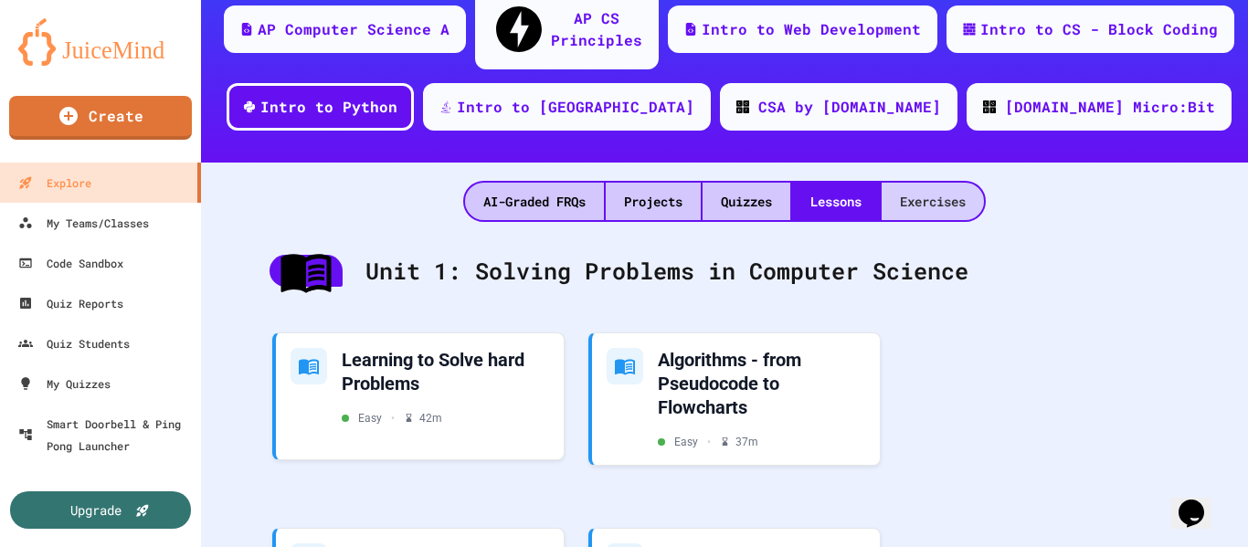
click at [932, 183] on div "Exercises" at bounding box center [932, 201] width 102 height 37
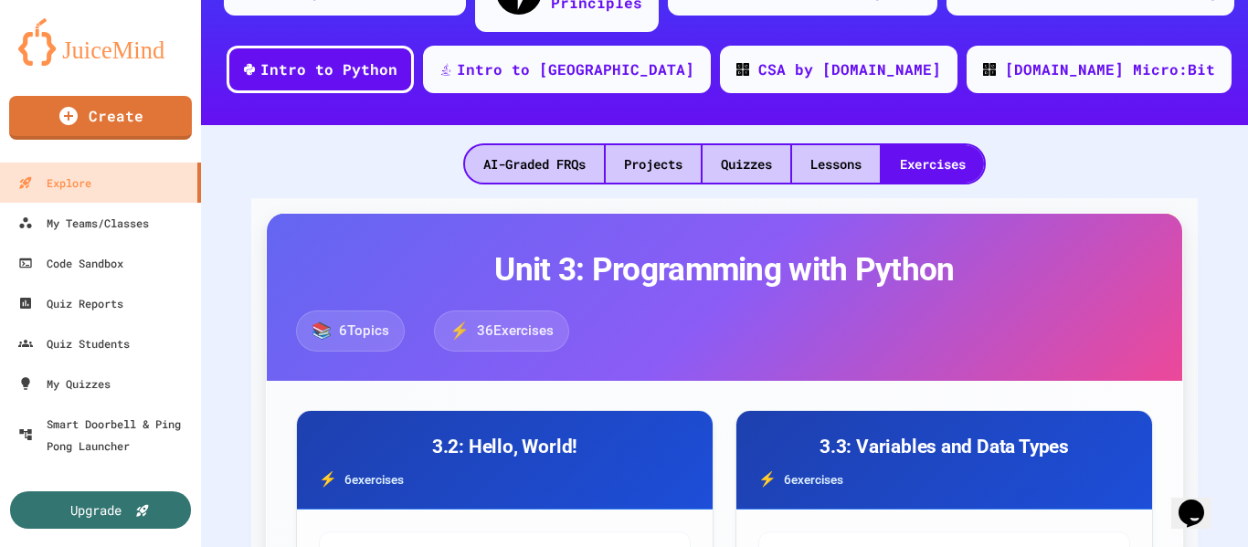
scroll to position [341, 0]
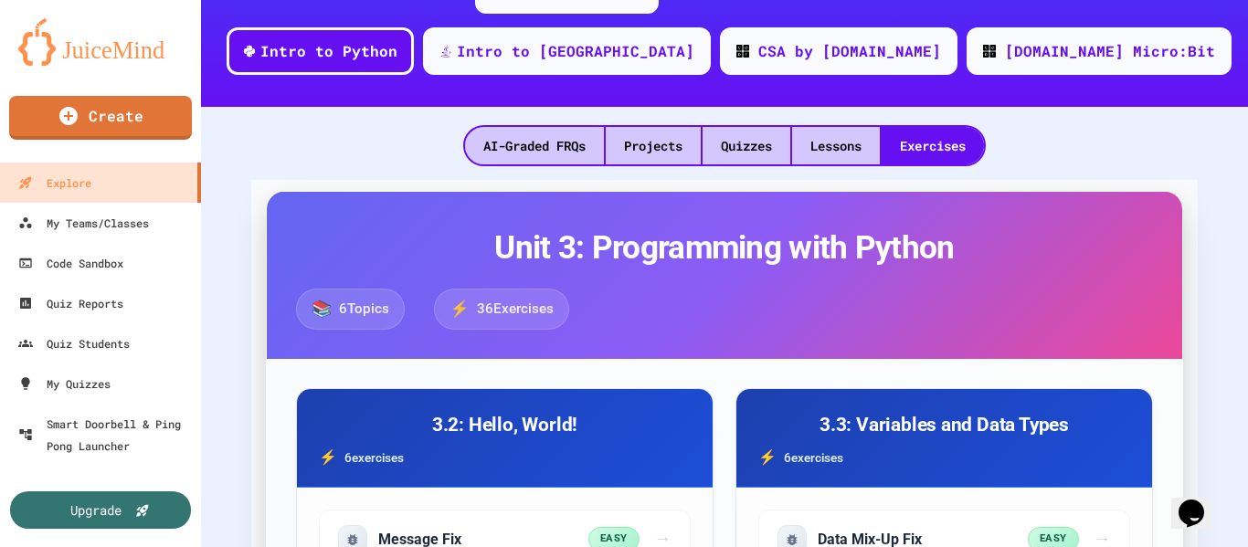
click at [350, 299] on span "6 Topics" at bounding box center [364, 309] width 50 height 21
click at [340, 289] on div "📚 6 Topics" at bounding box center [350, 309] width 109 height 40
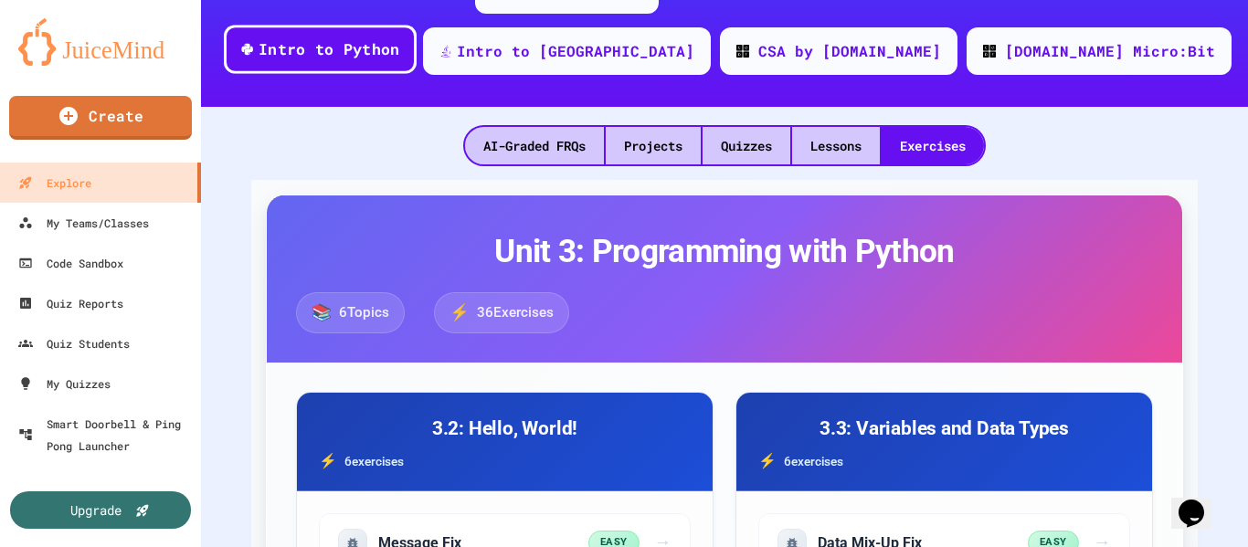
click at [400, 38] on div "Intro to Python" at bounding box center [329, 49] width 142 height 23
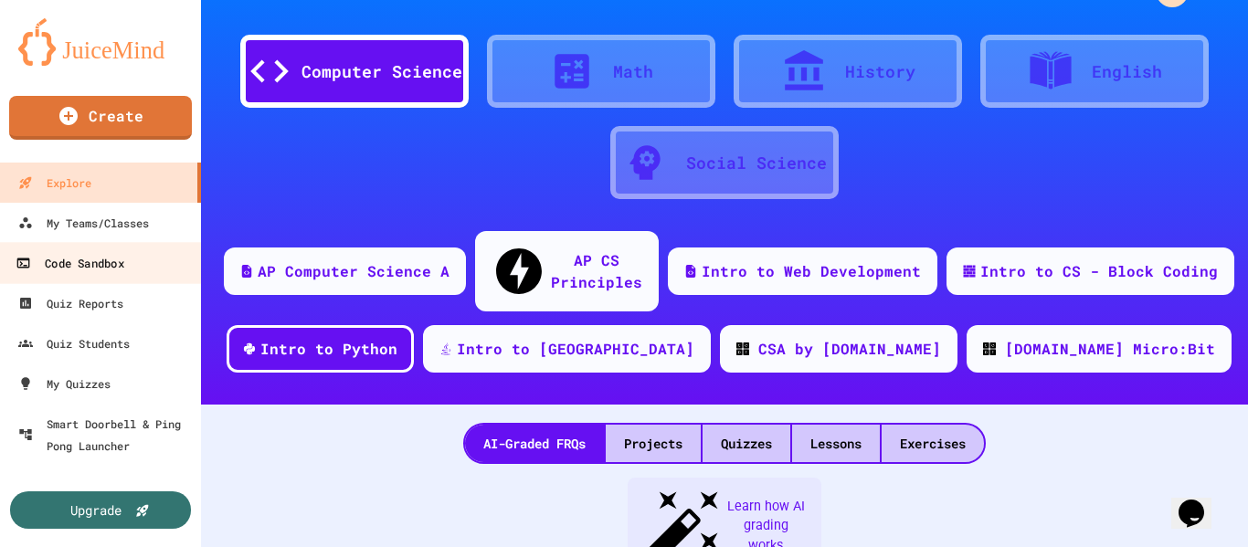
click at [106, 262] on div "Code Sandbox" at bounding box center [70, 263] width 108 height 23
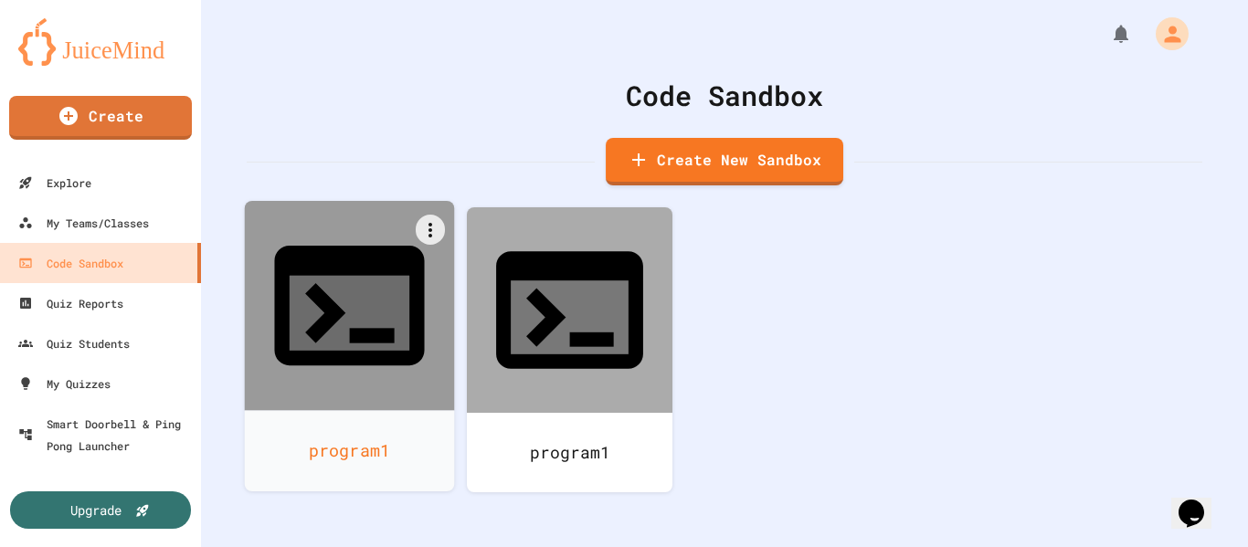
click at [389, 300] on icon at bounding box center [349, 306] width 180 height 180
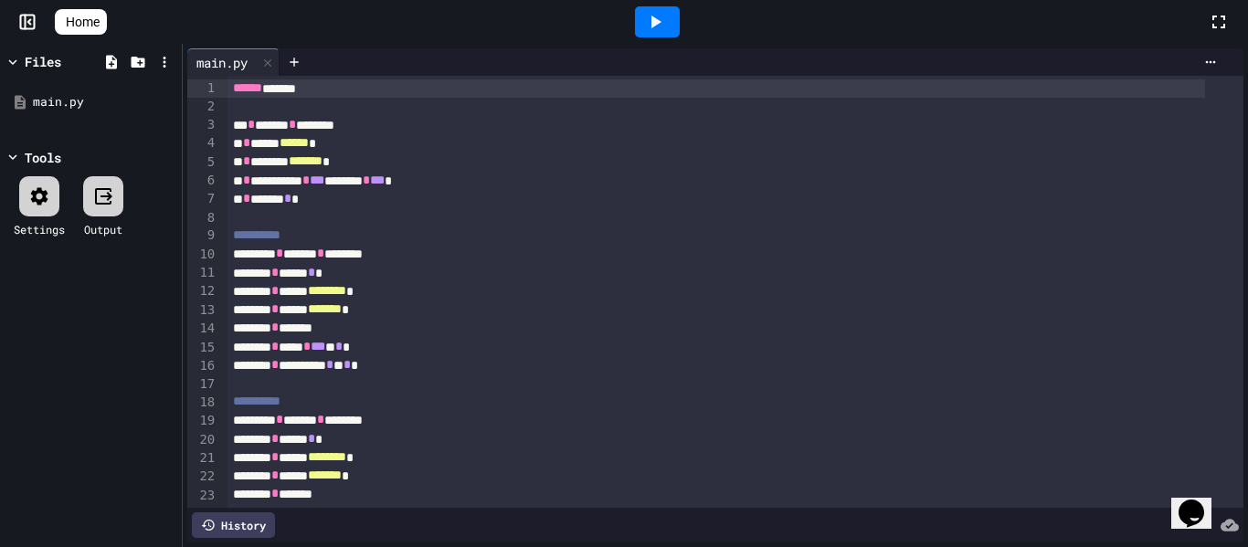
click at [661, 30] on icon at bounding box center [655, 22] width 22 height 22
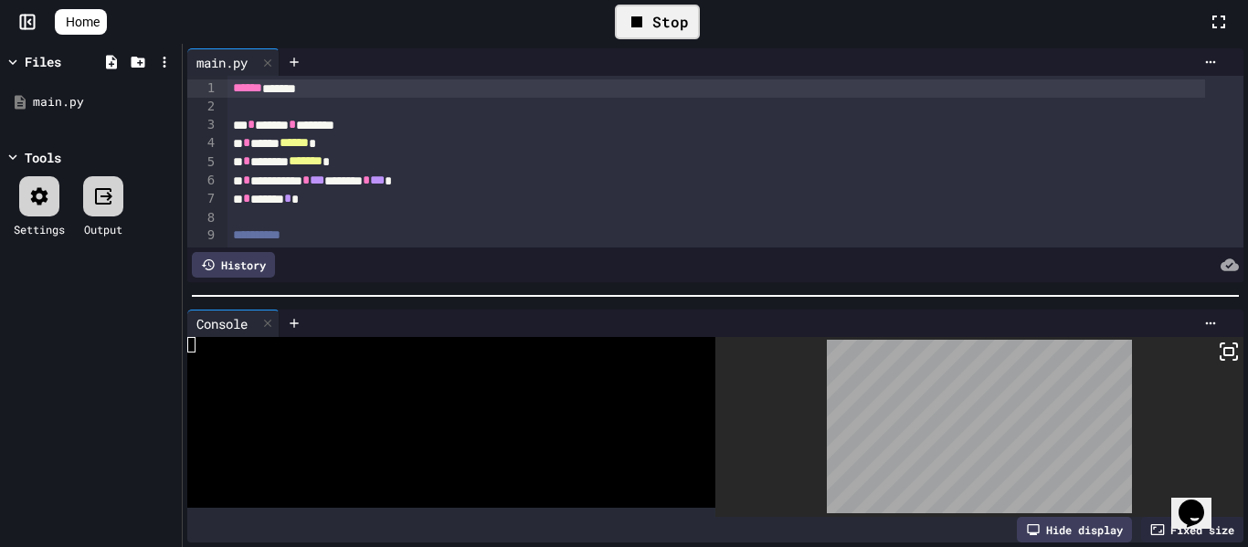
click at [1066, 120] on div "** * ****** * ********" at bounding box center [715, 125] width 977 height 18
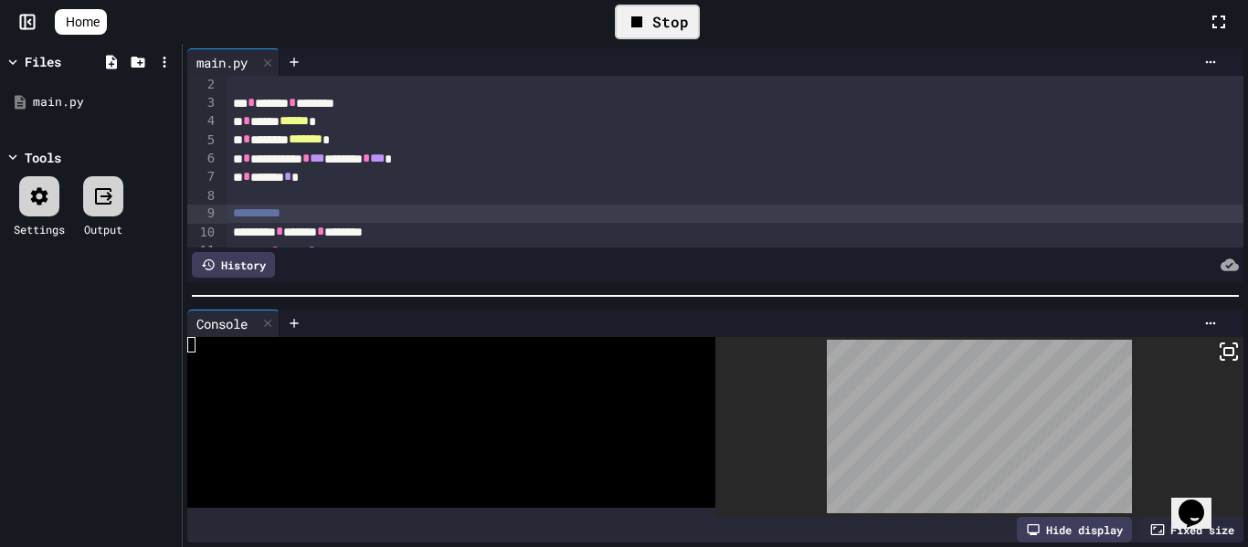
scroll to position [40, 0]
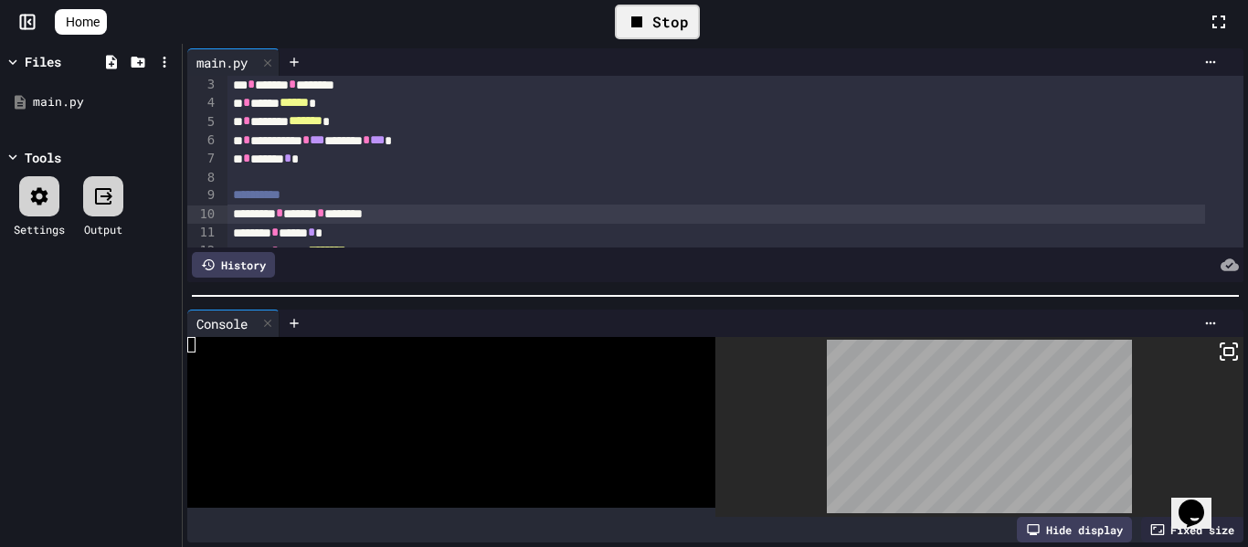
click at [675, 15] on div "Stop" at bounding box center [657, 22] width 85 height 35
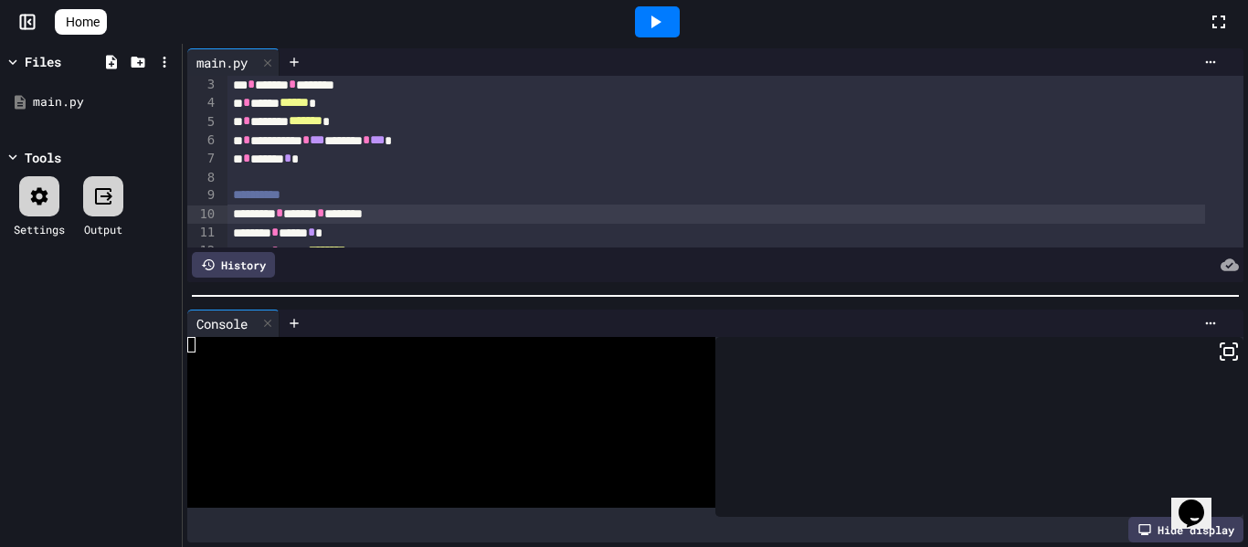
click at [692, 141] on div "**********" at bounding box center [715, 141] width 977 height 18
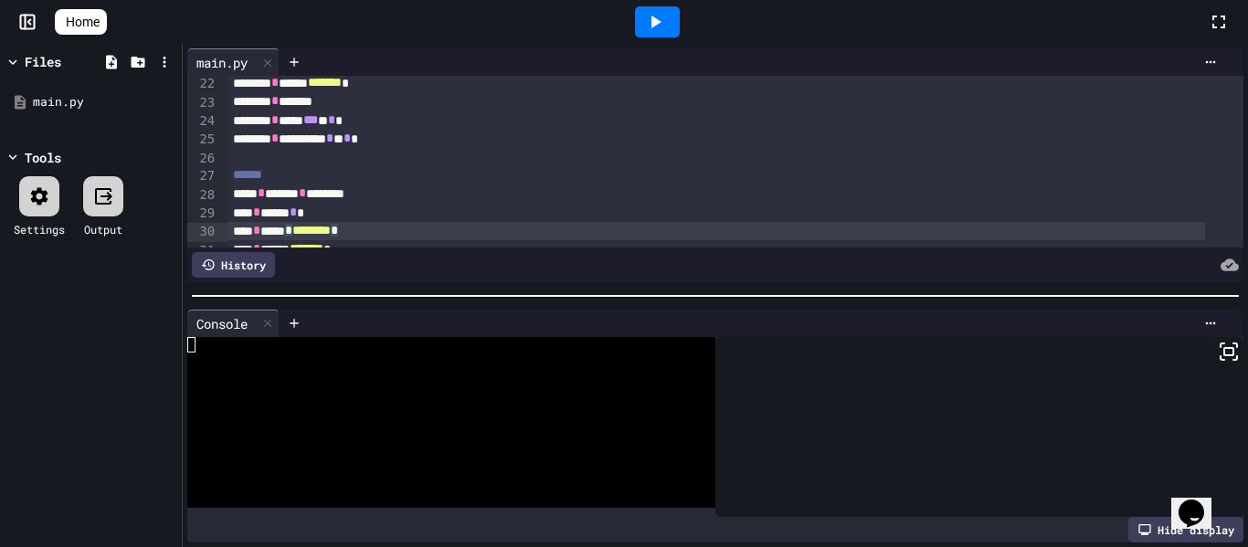
scroll to position [411, 0]
